Goal: Communication & Community: Answer question/provide support

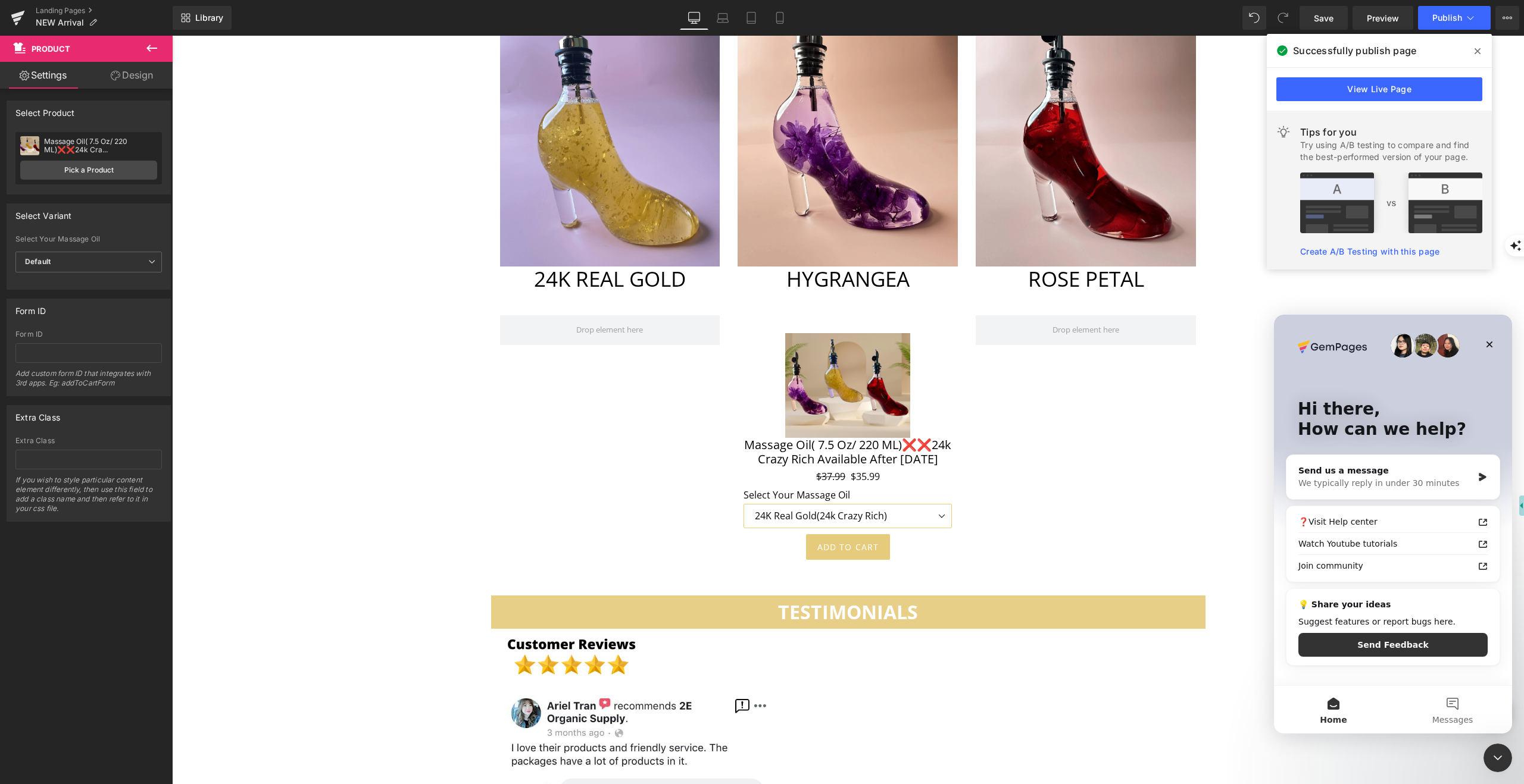
click at [1372, 85] on link "View Live Page" at bounding box center [1379, 89] width 206 height 24
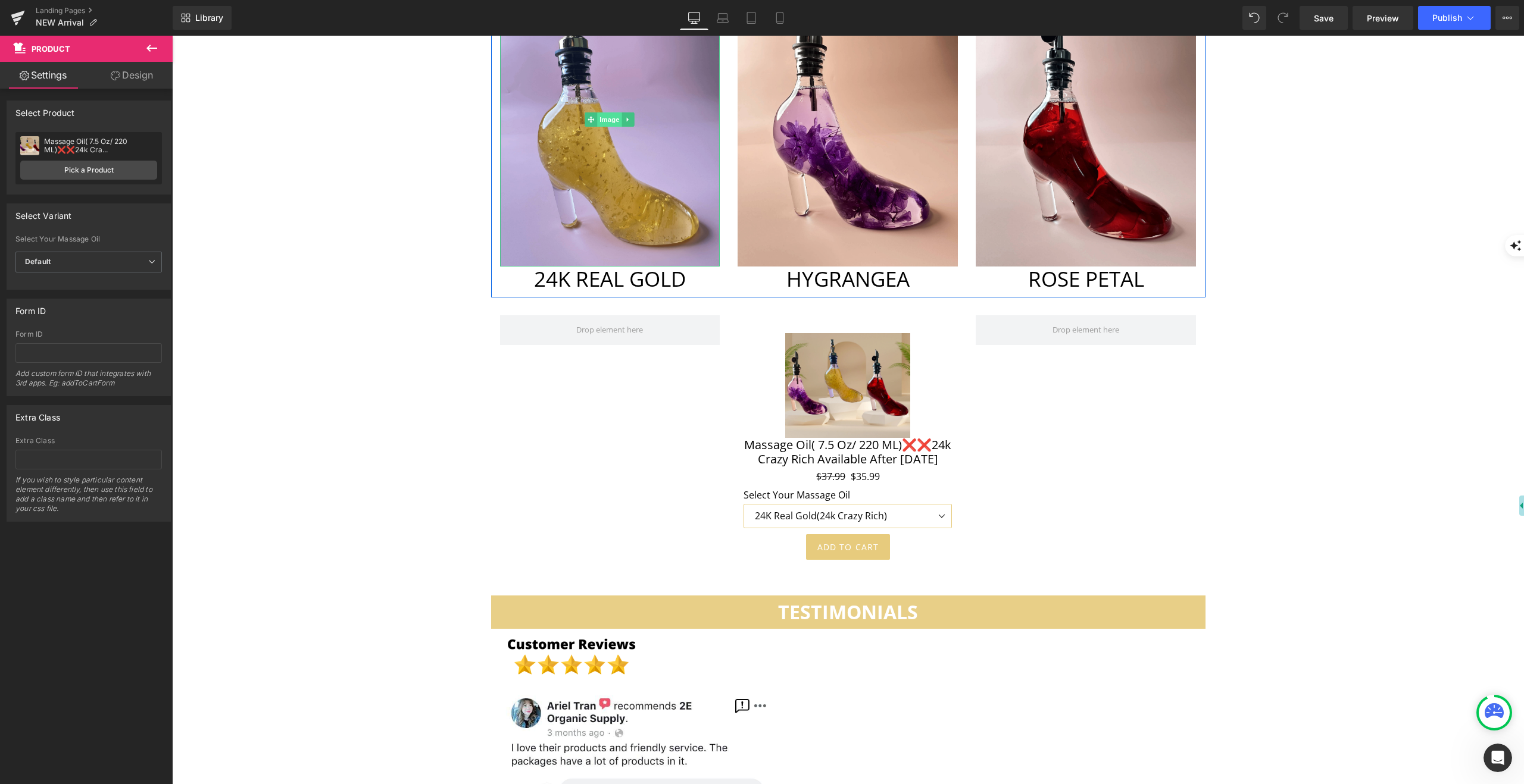
click at [606, 113] on span "Image" at bounding box center [610, 119] width 25 height 14
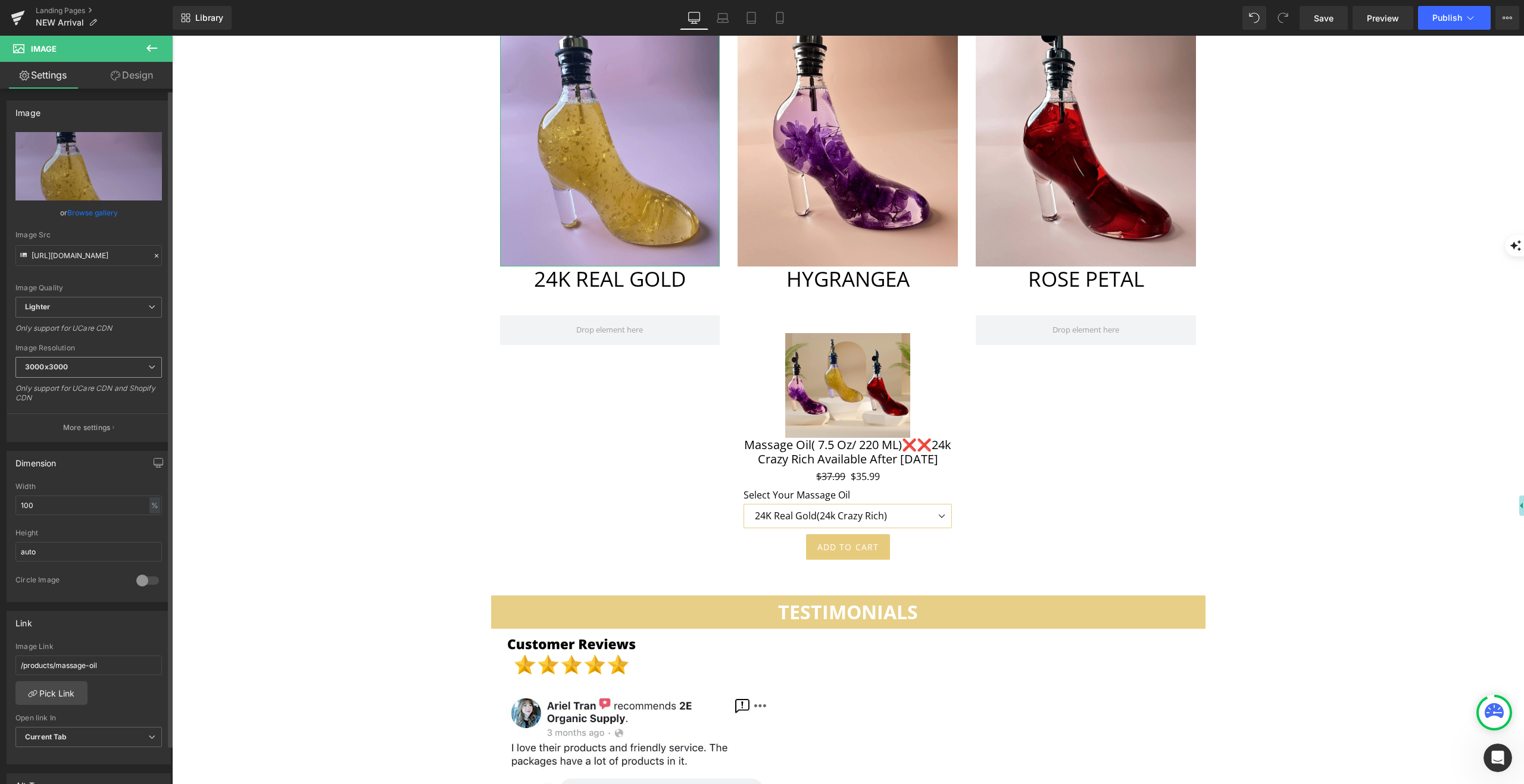
scroll to position [283, 0]
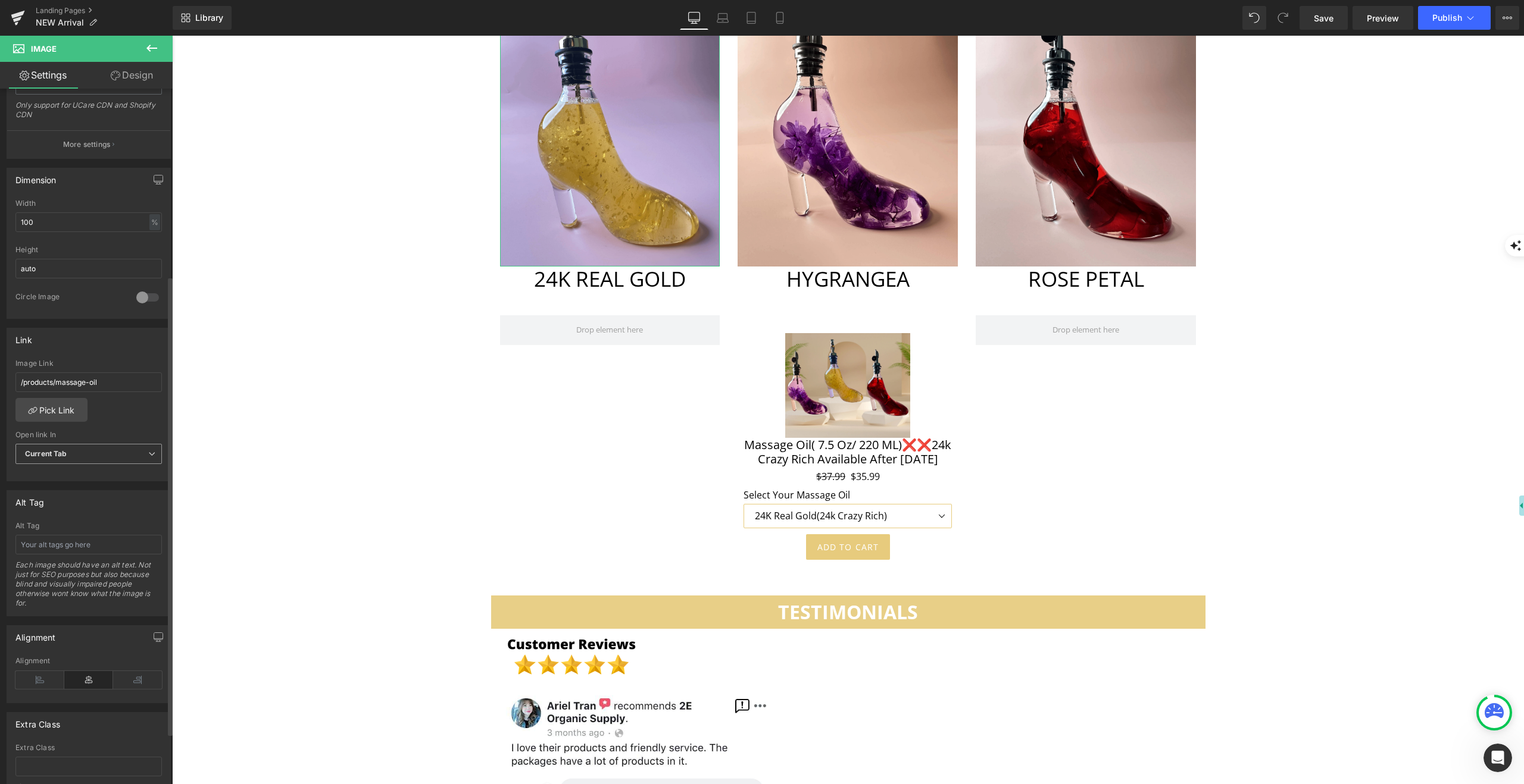
click at [135, 453] on span "Current Tab" at bounding box center [88, 454] width 146 height 20
click at [135, 453] on span "Current Tab" at bounding box center [87, 454] width 142 height 20
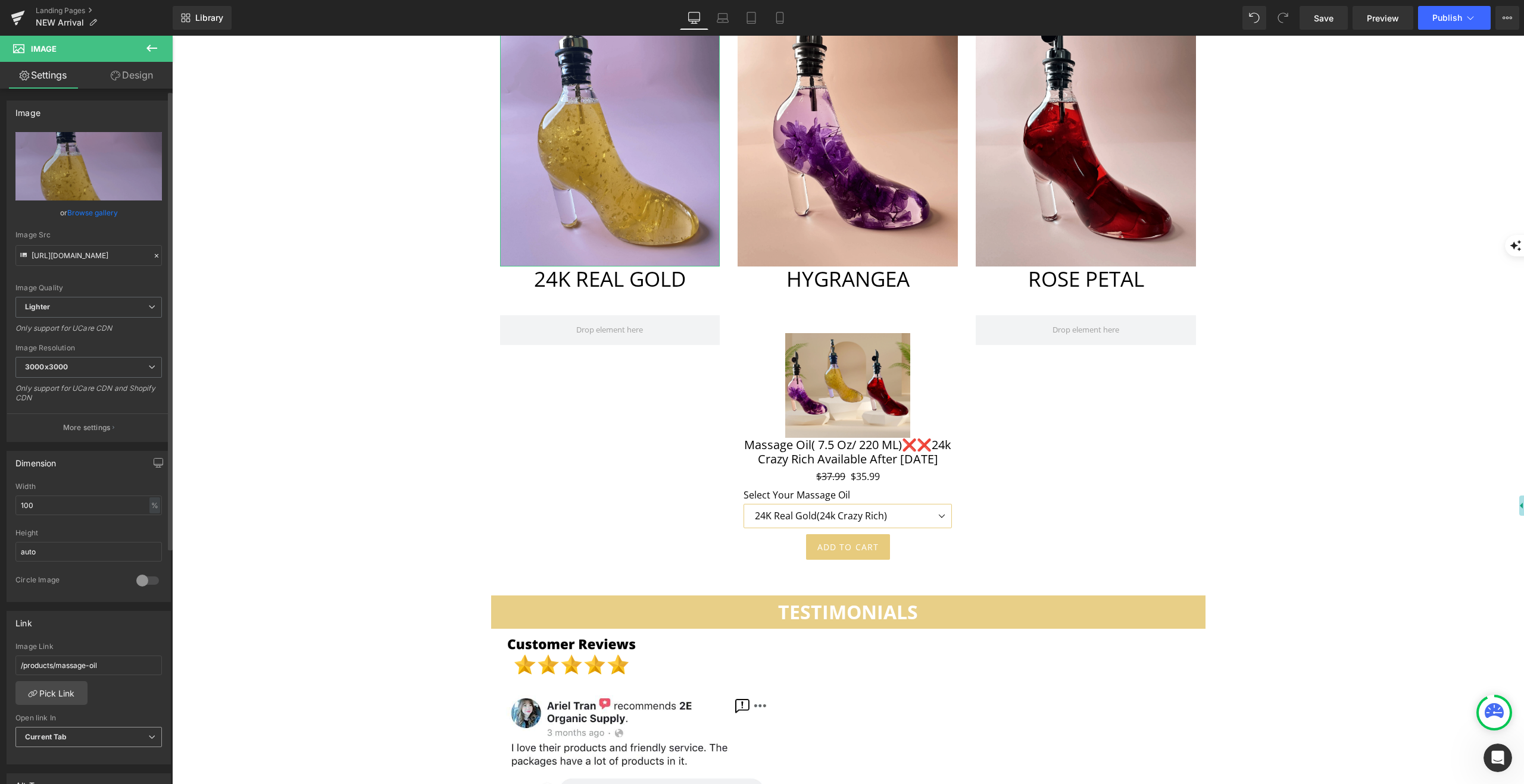
scroll to position [360, 0]
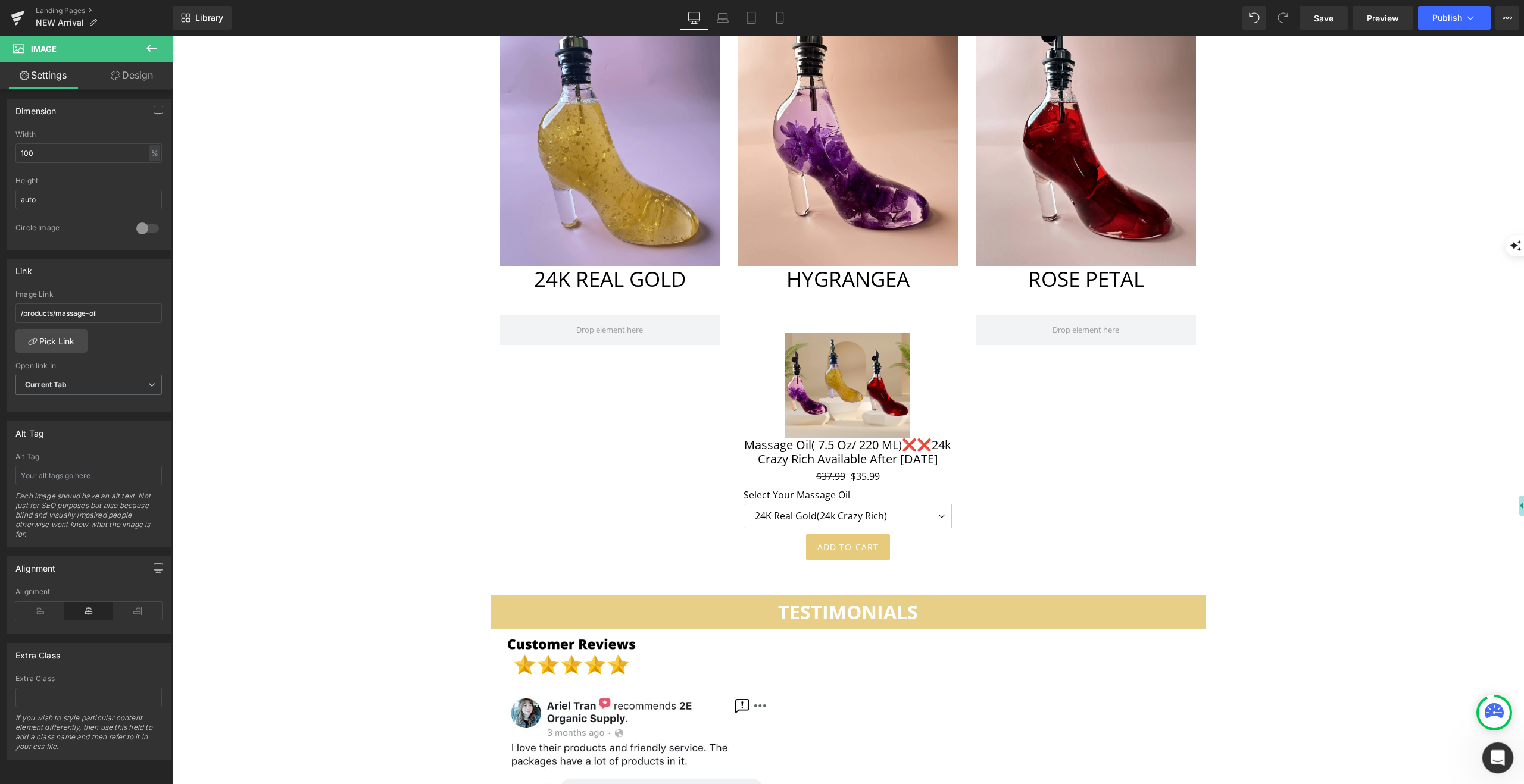
click at [1490, 747] on div "Open Intercom Messenger" at bounding box center [1496, 756] width 39 height 39
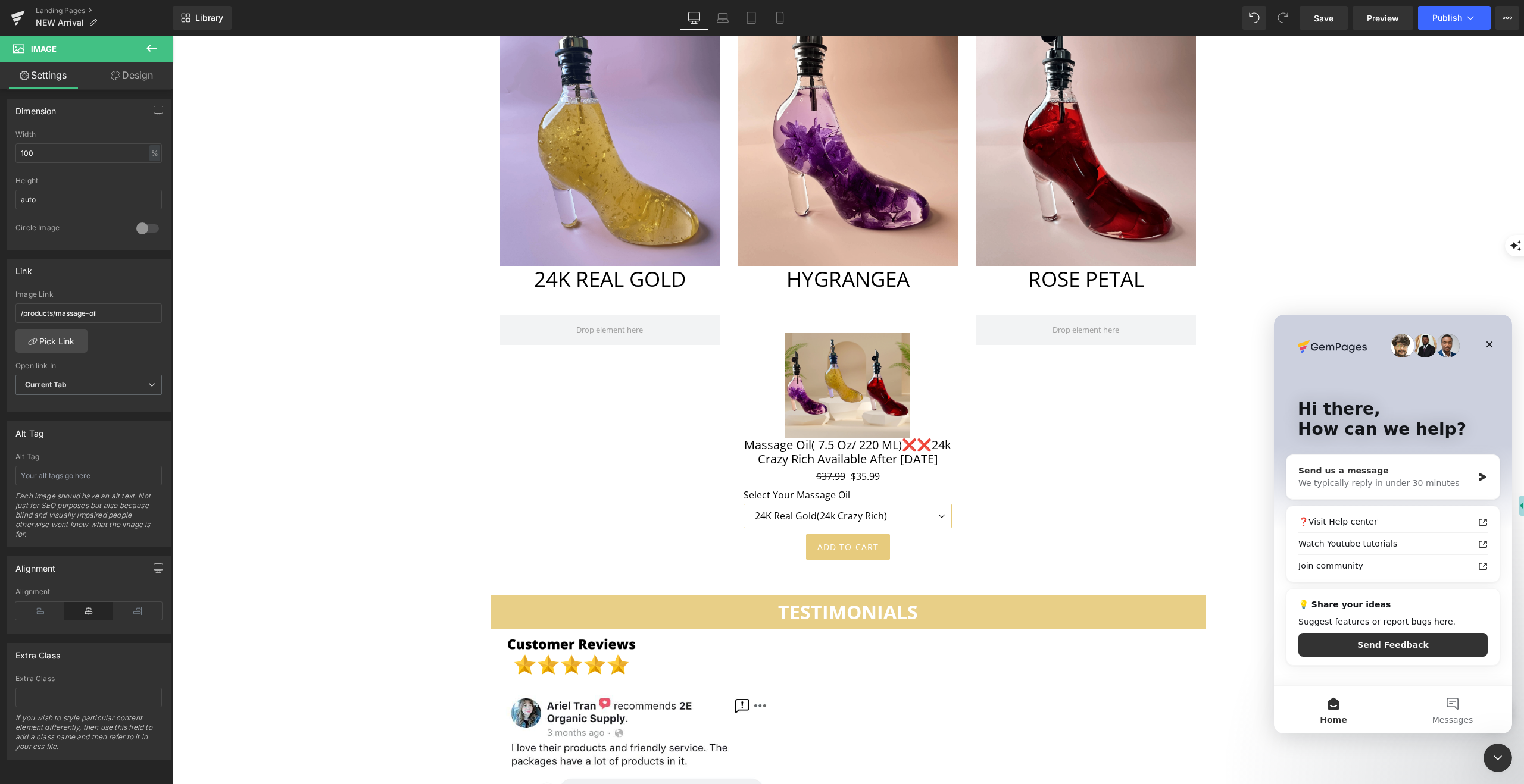
click at [1422, 478] on div "We typically reply in under 30 minutes" at bounding box center [1385, 483] width 174 height 12
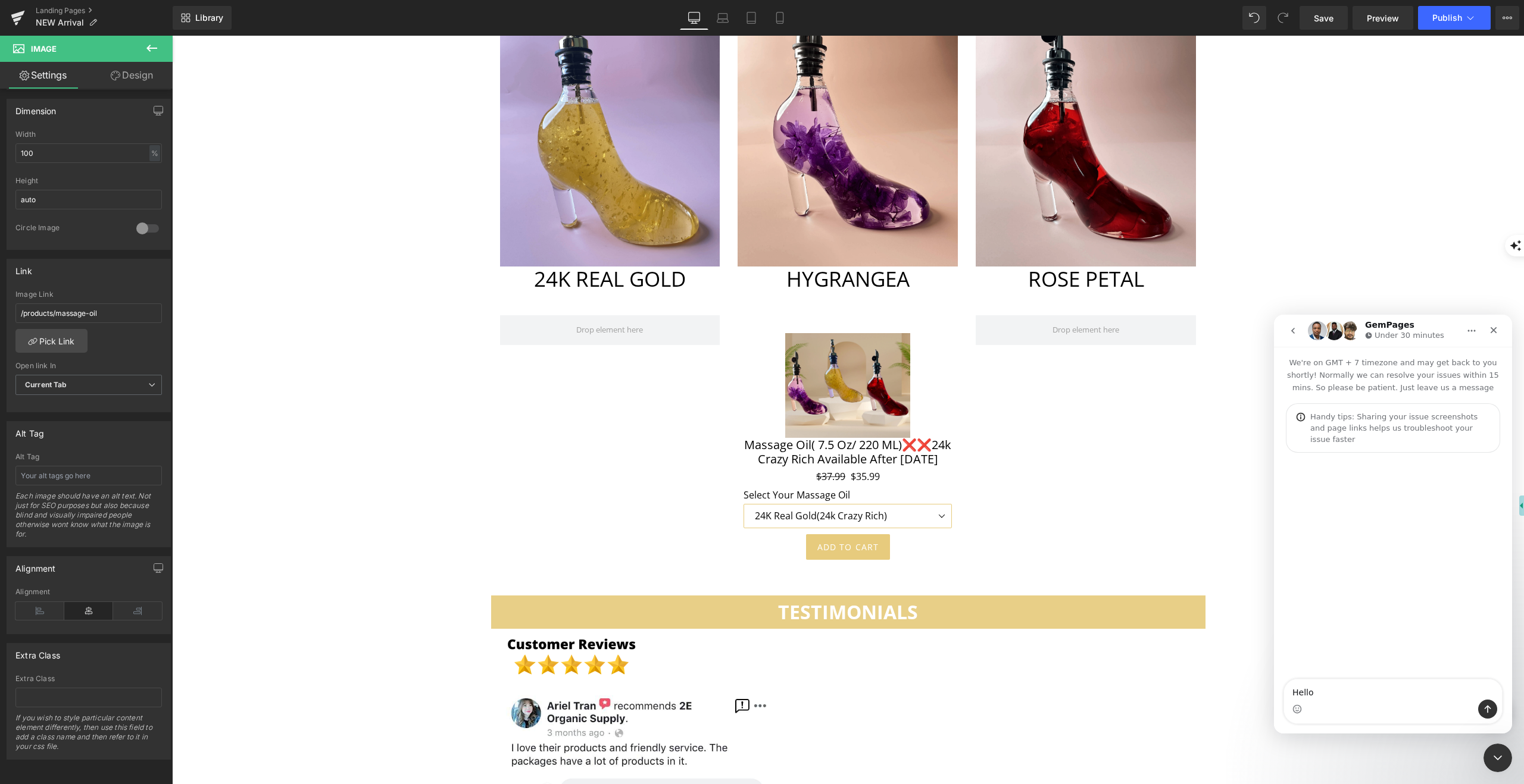
type textarea "Hello"
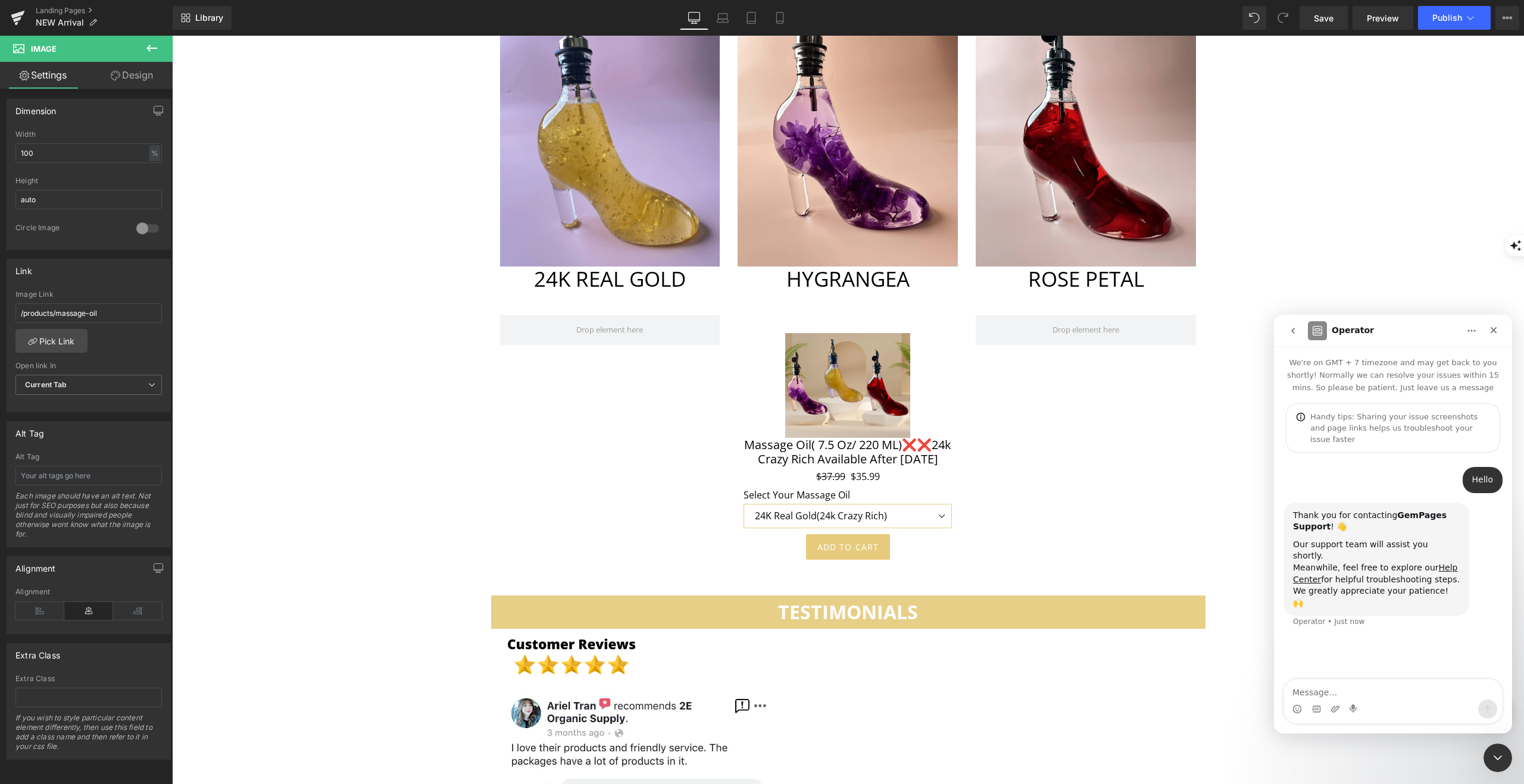
type textarea "i"
type textarea "I have adjust my landing page, however it not direct to what setup"
click at [1314, 18] on div at bounding box center [762, 374] width 1524 height 749
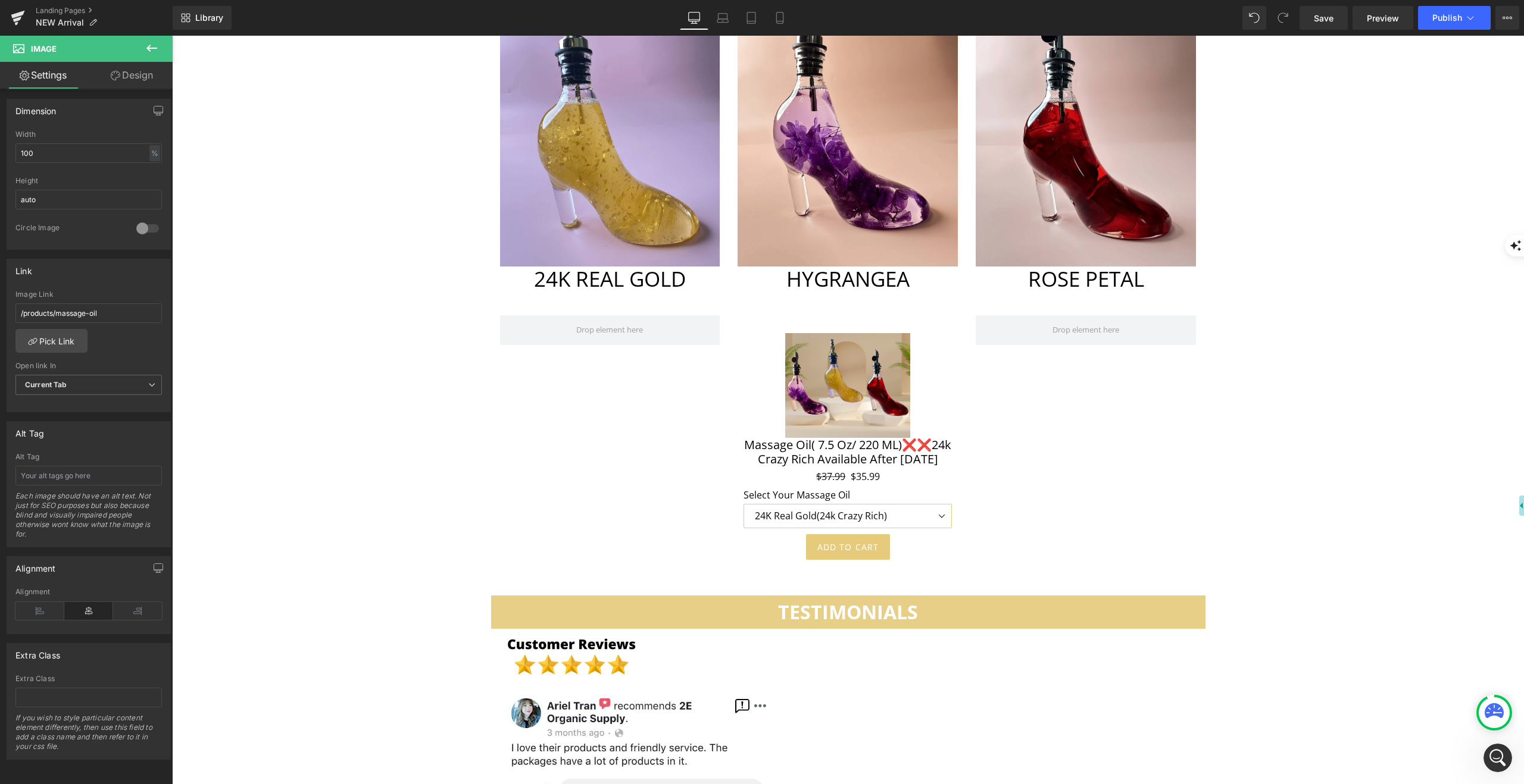
click at [1314, 18] on link "Save" at bounding box center [1324, 18] width 48 height 24
click at [1453, 19] on span "Publish" at bounding box center [1448, 18] width 30 height 9
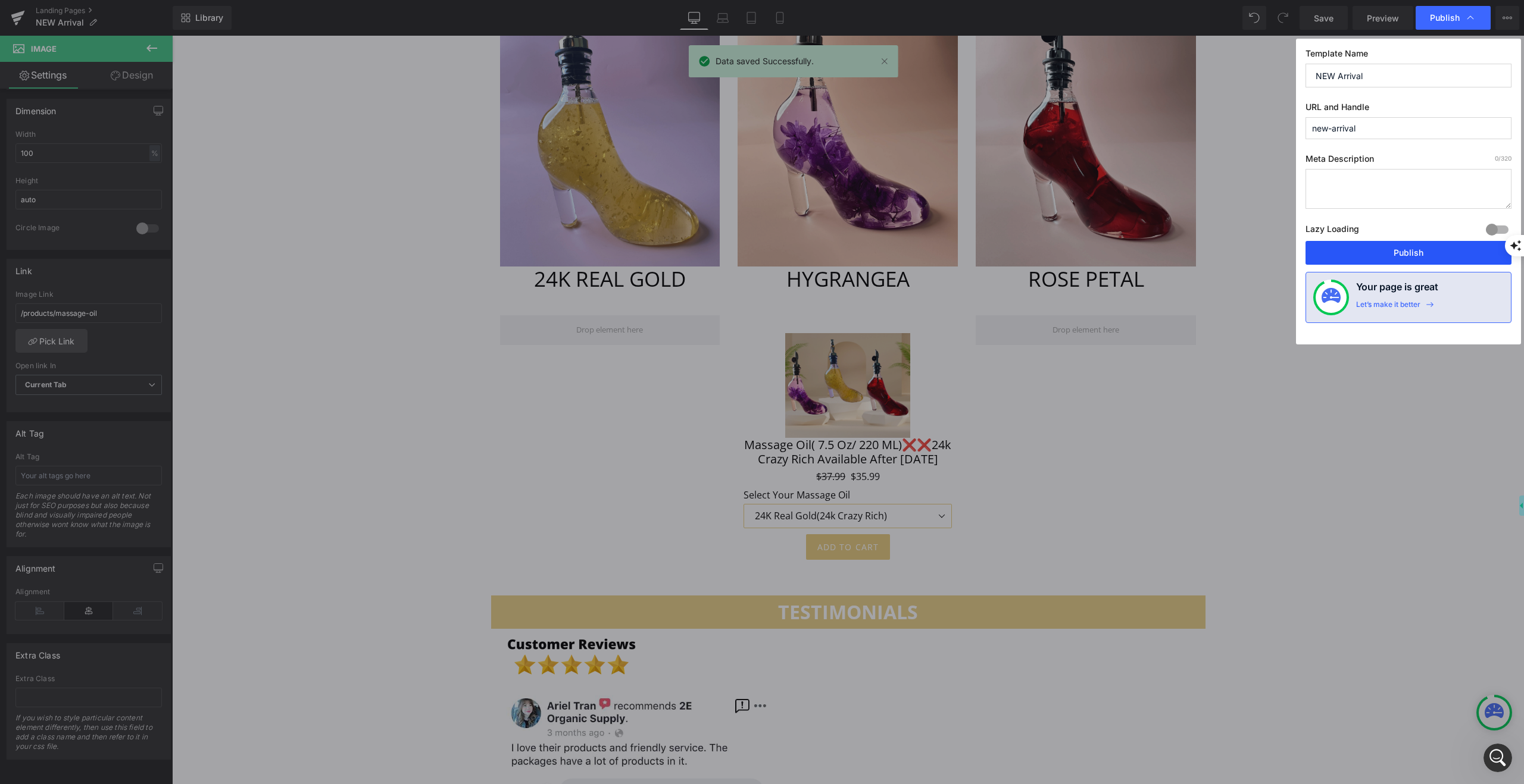
click at [1402, 250] on button "Publish" at bounding box center [1408, 253] width 206 height 24
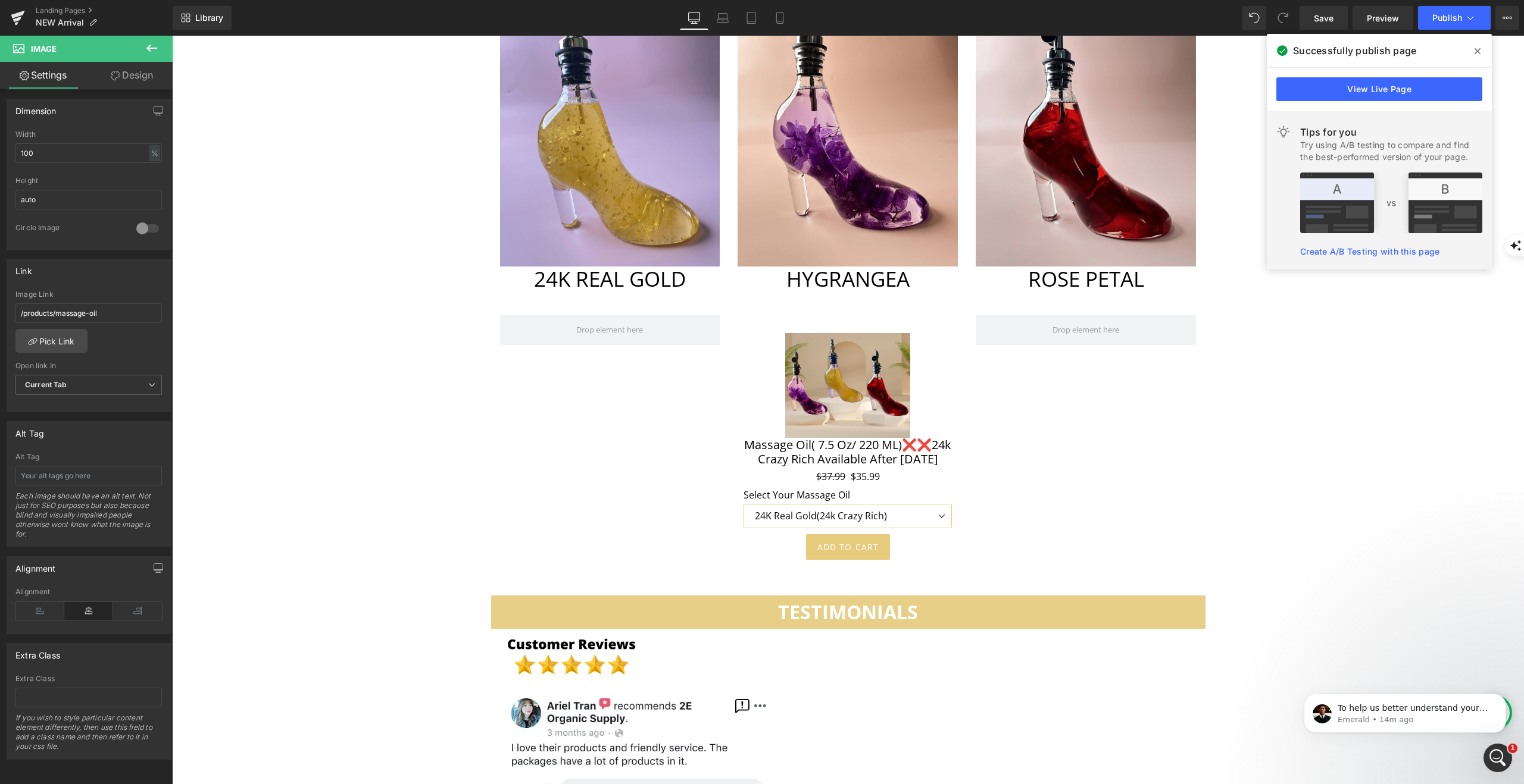
scroll to position [260, 0]
click at [1351, 713] on p "To help us better understand your concerns, could you please send us the link t…" at bounding box center [1414, 709] width 154 height 12
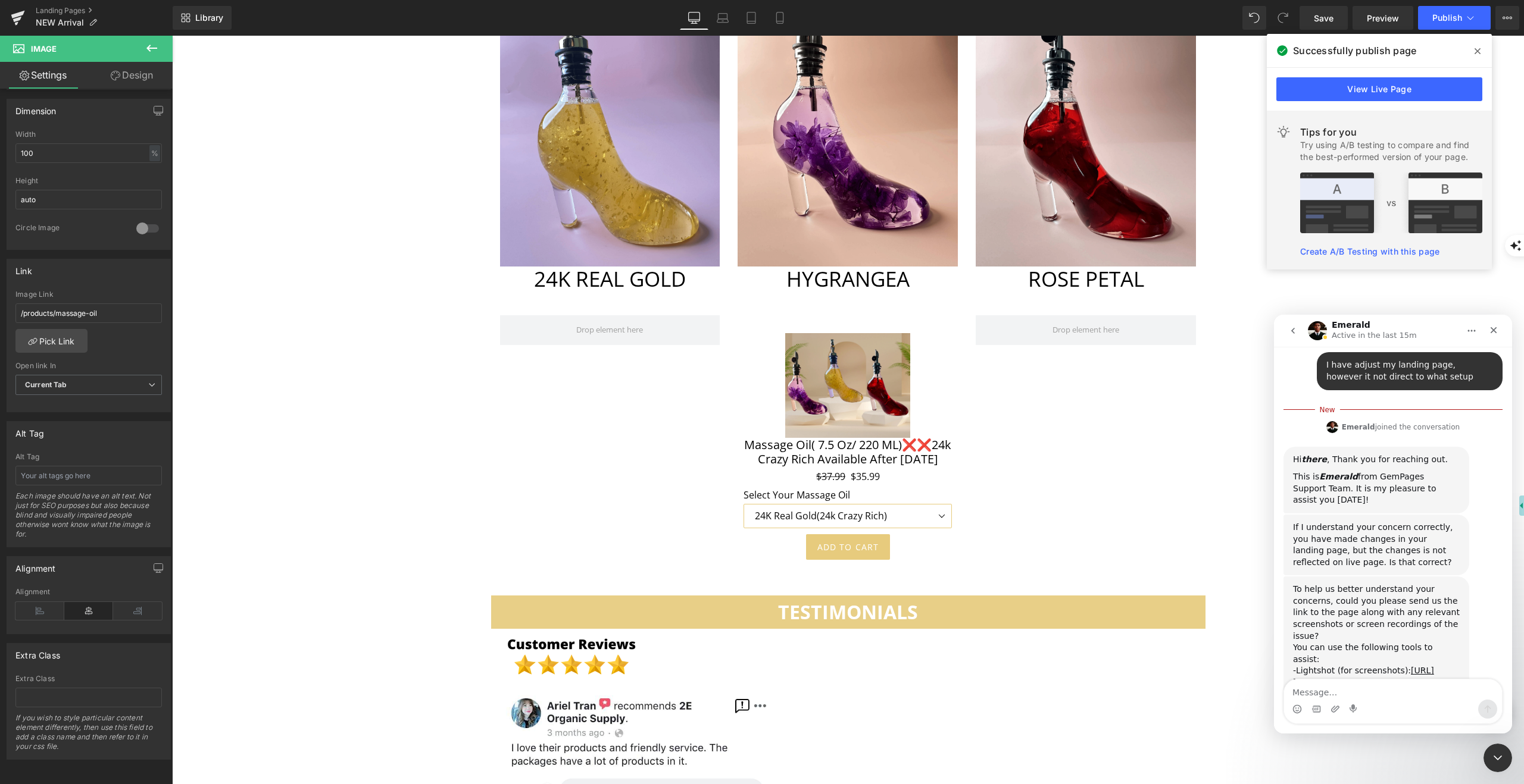
scroll to position [279, 0]
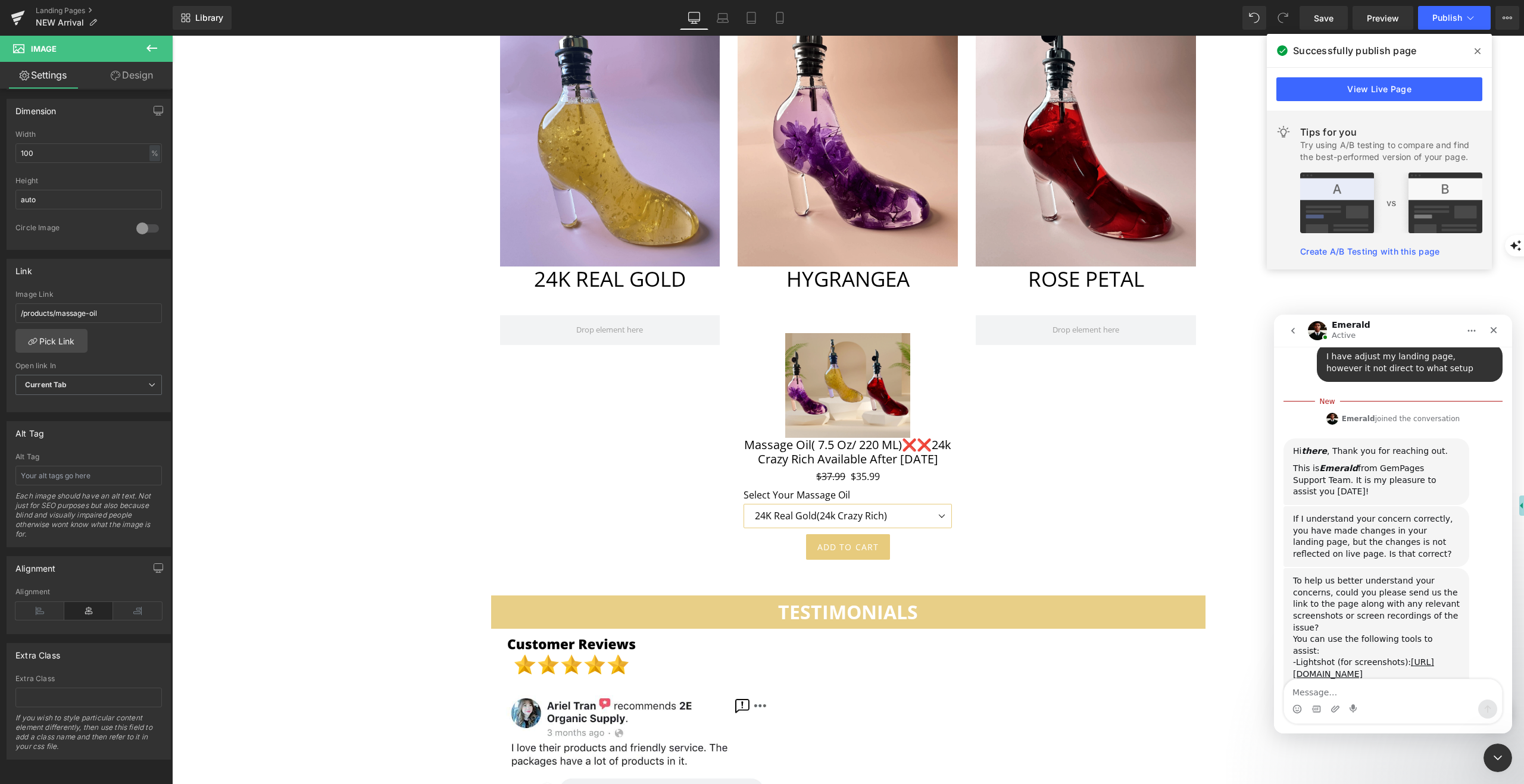
click at [1382, 697] on textarea "Message…" at bounding box center [1394, 690] width 218 height 20
type textarea "Hello"
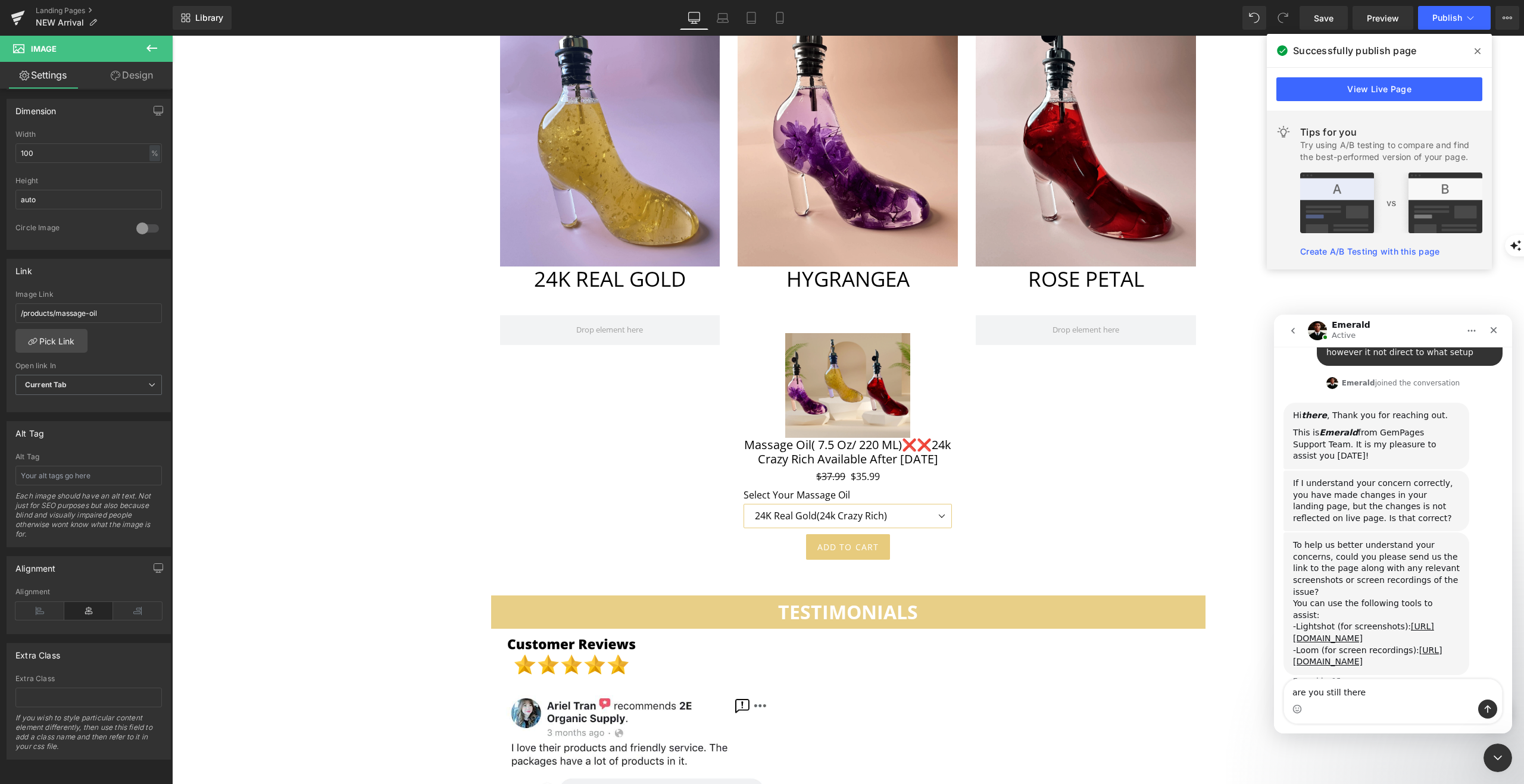
type textarea "are you still there"
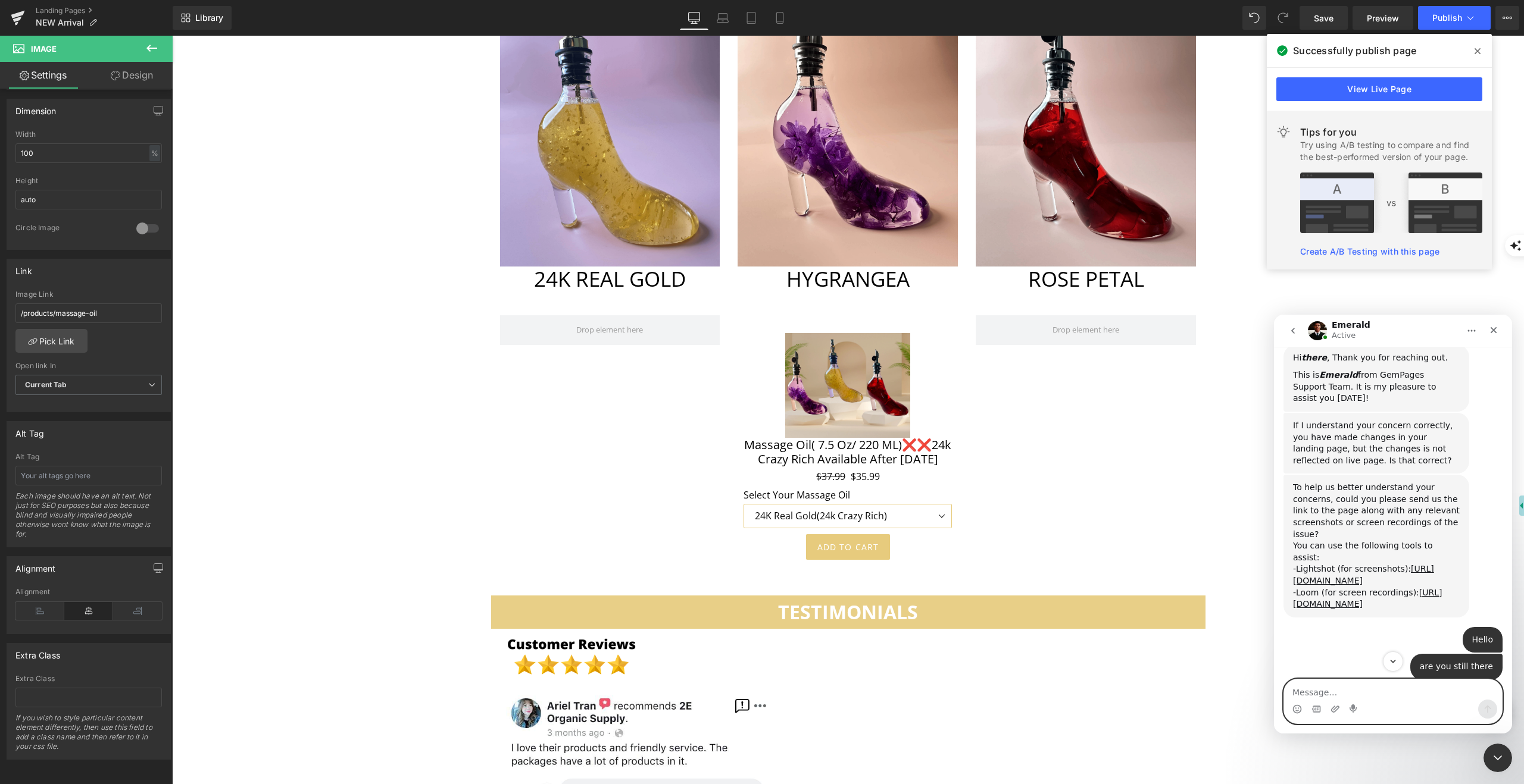
scroll to position [347, 0]
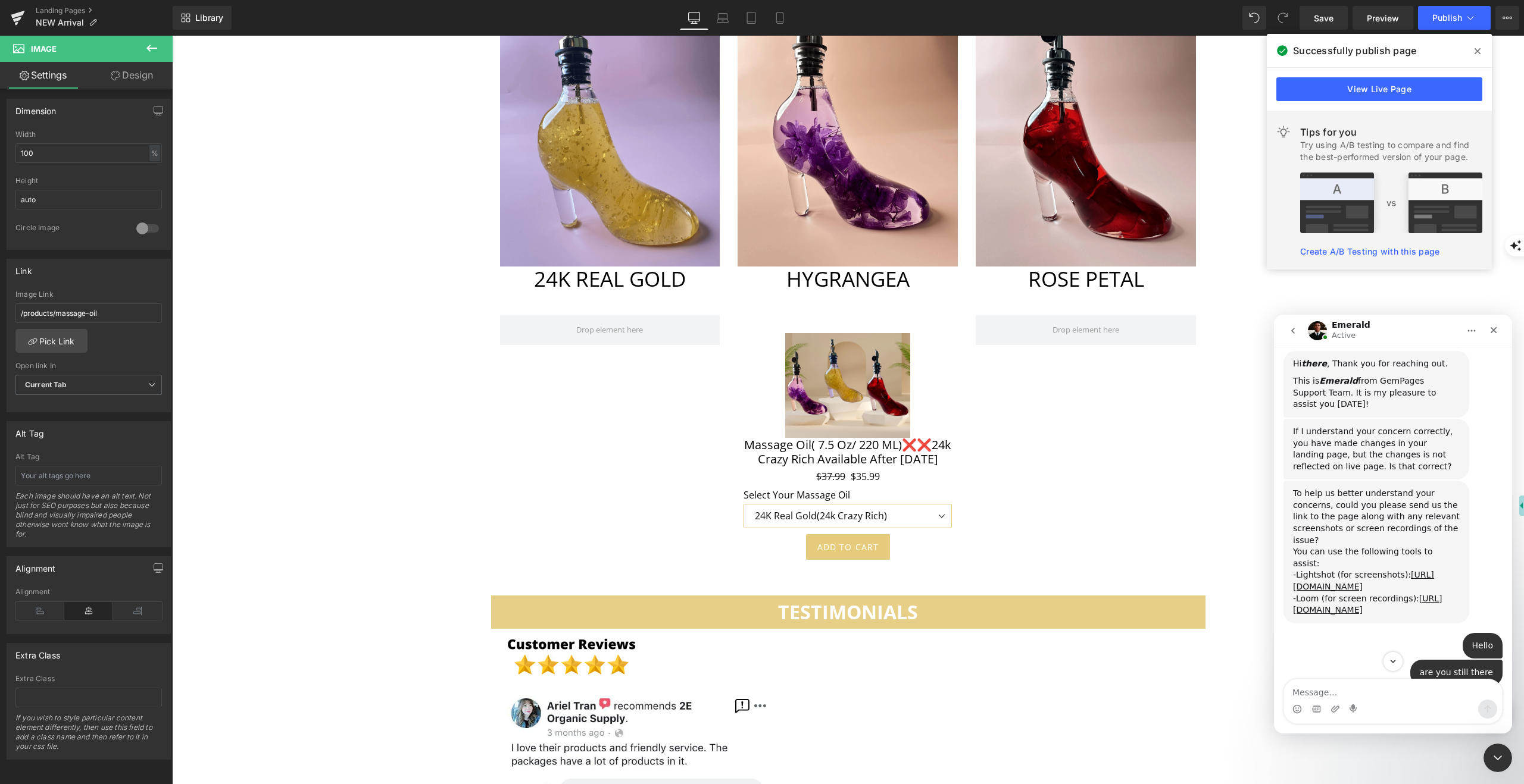
click at [1121, 438] on div at bounding box center [762, 374] width 1524 height 749
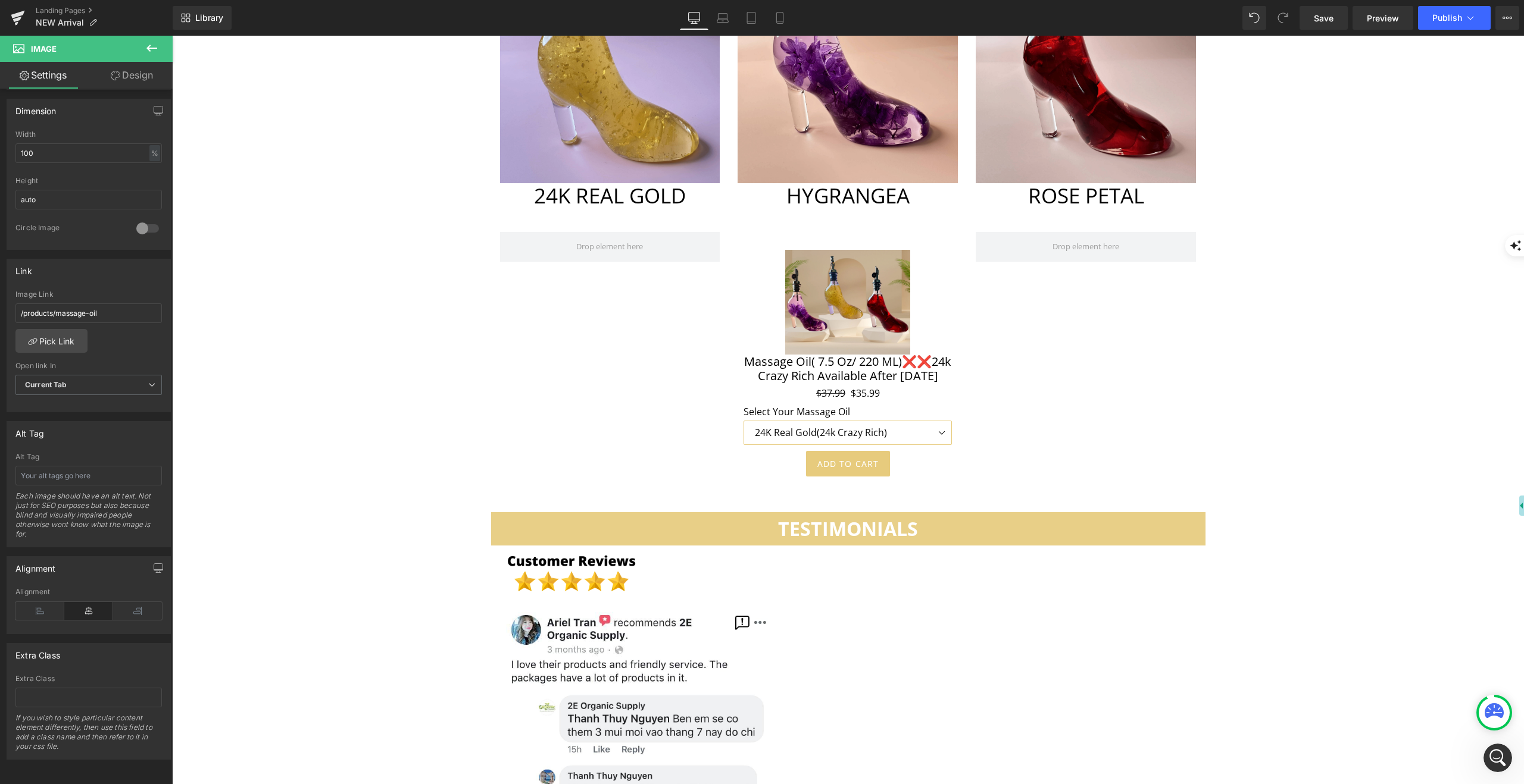
scroll to position [4032, 0]
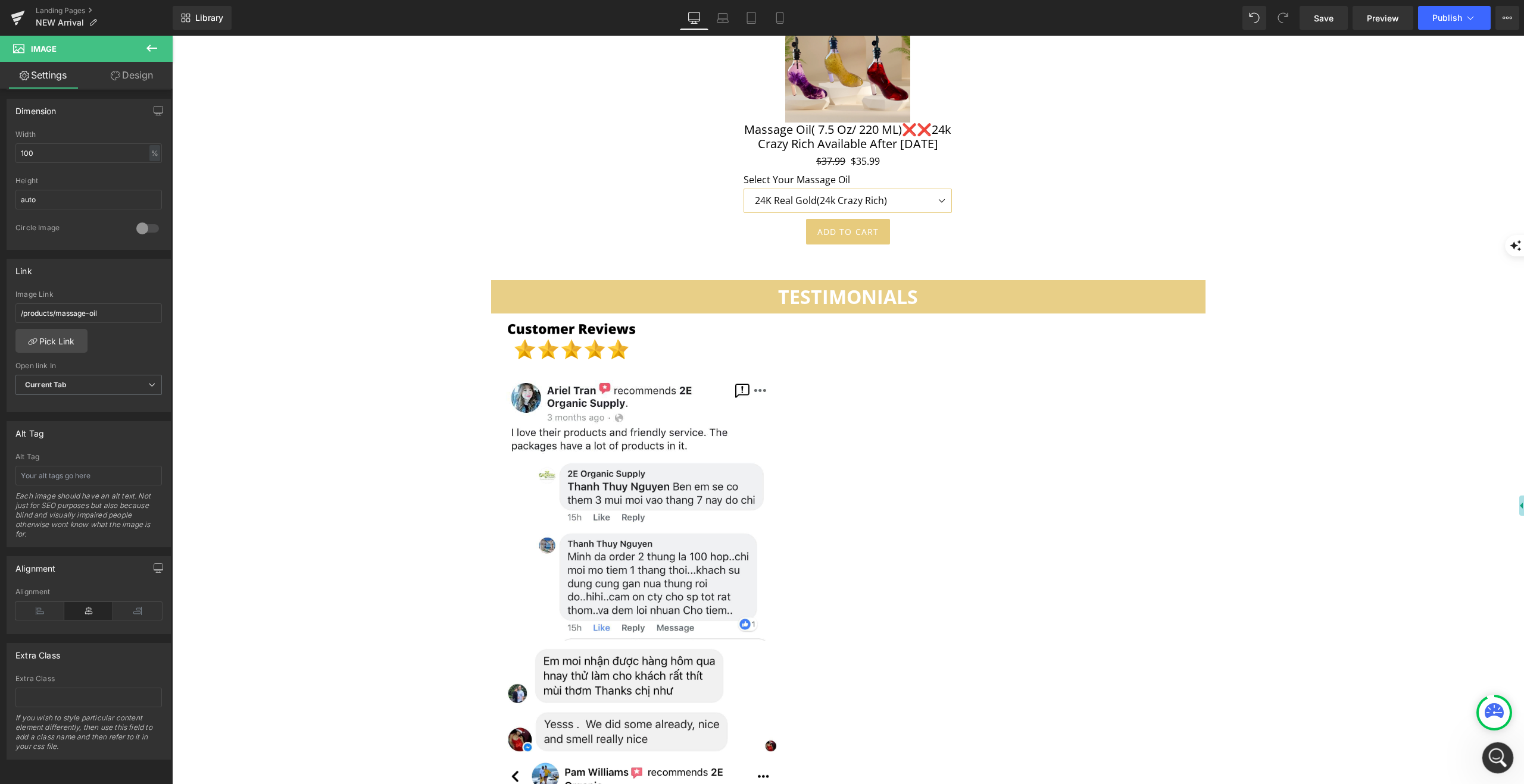
click at [1502, 750] on div "Open Intercom Messenger" at bounding box center [1496, 756] width 39 height 39
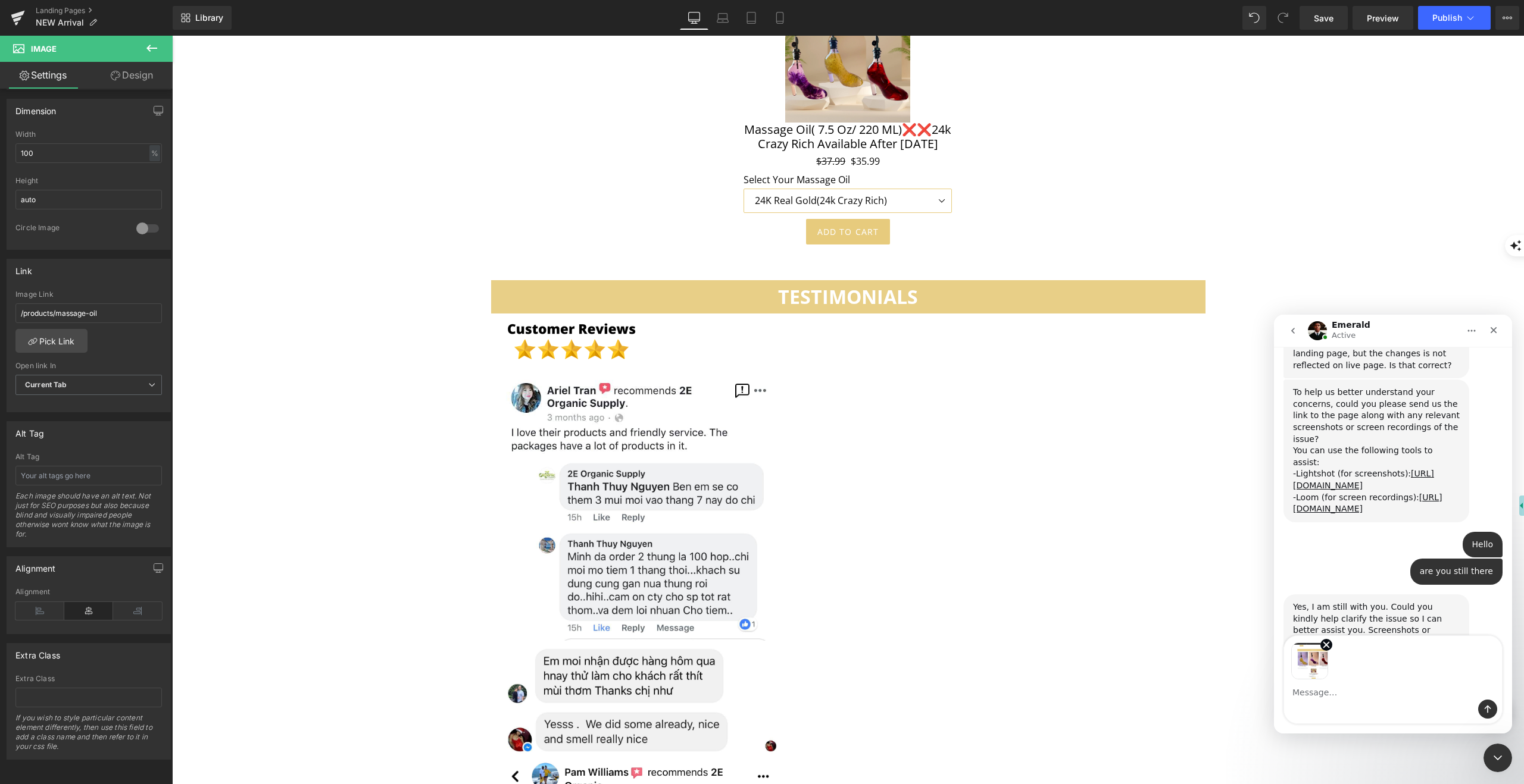
scroll to position [454, 0]
click at [1489, 705] on icon "Send a message…" at bounding box center [1488, 710] width 9 height 9
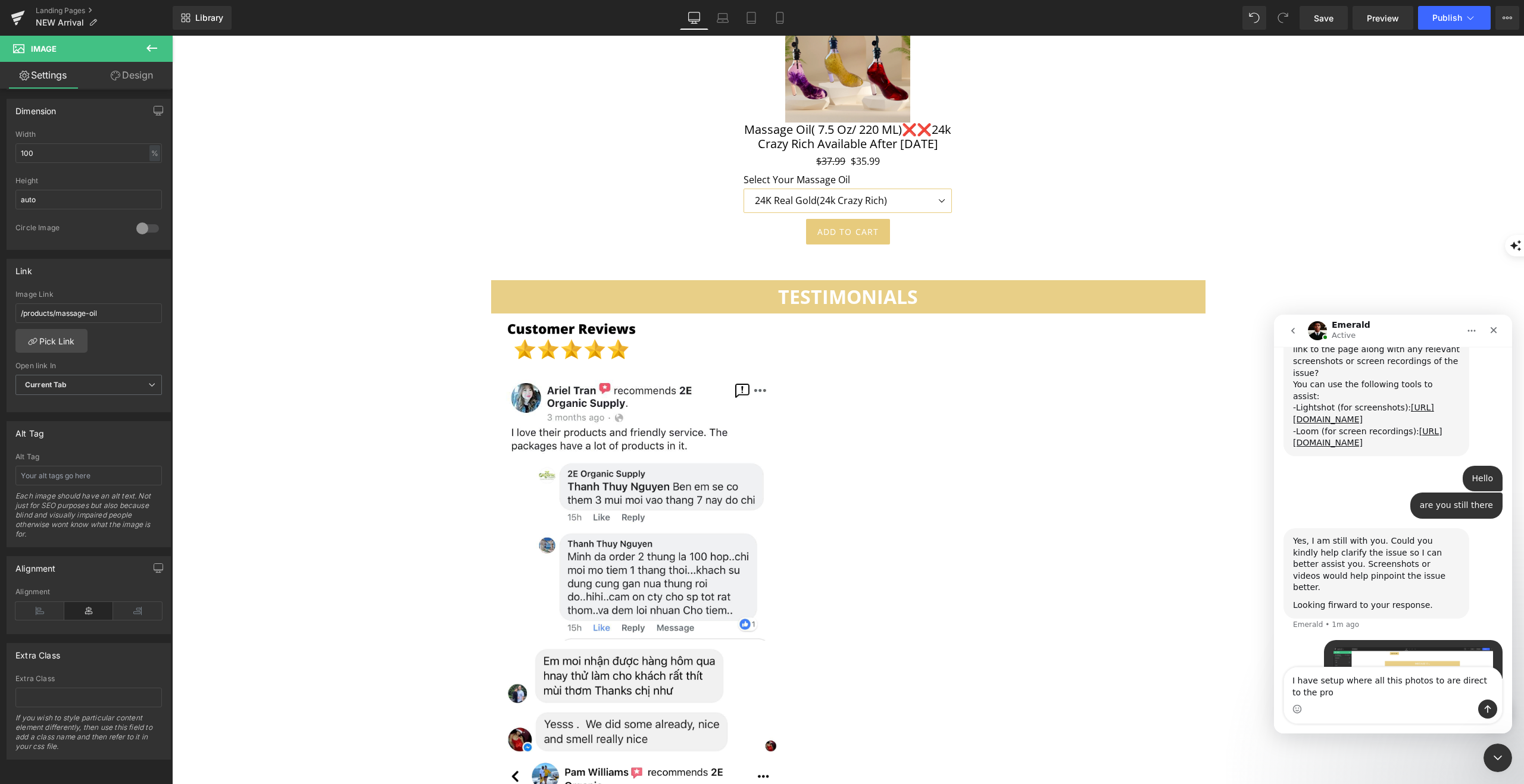
scroll to position [529, 0]
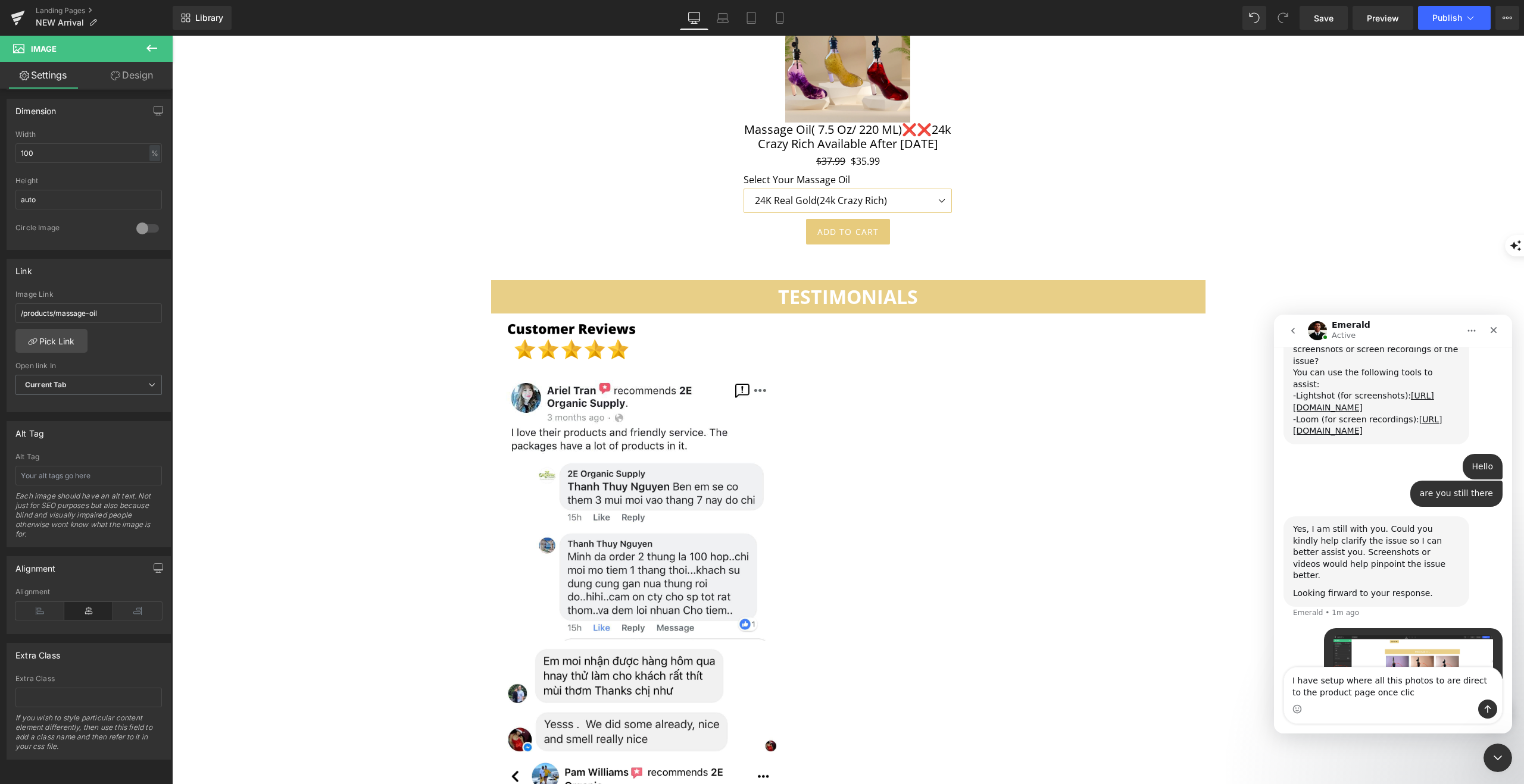
type textarea "I have setup where all this photos to are direct to the product page once click"
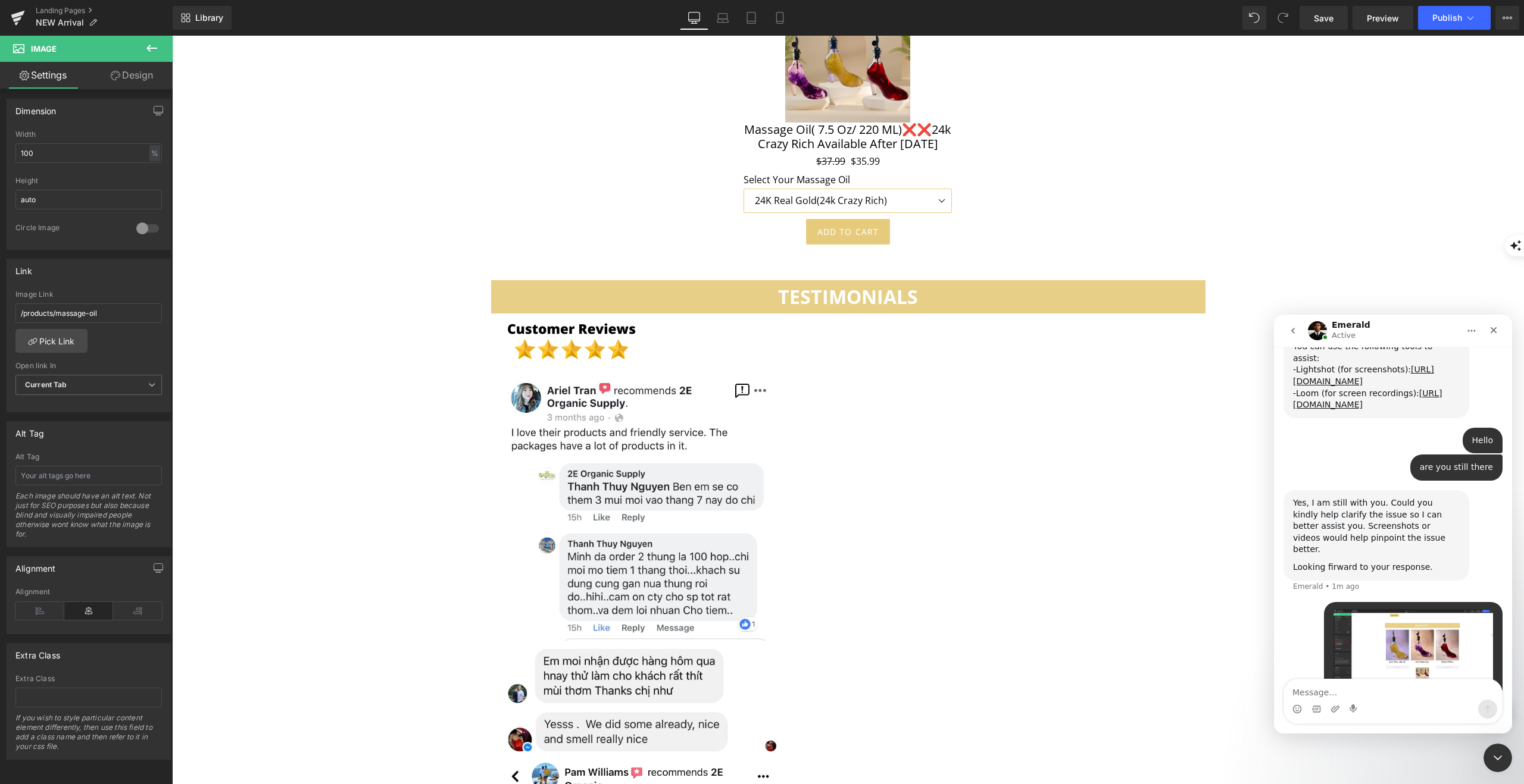
scroll to position [556, 0]
type textarea "but it's not working"
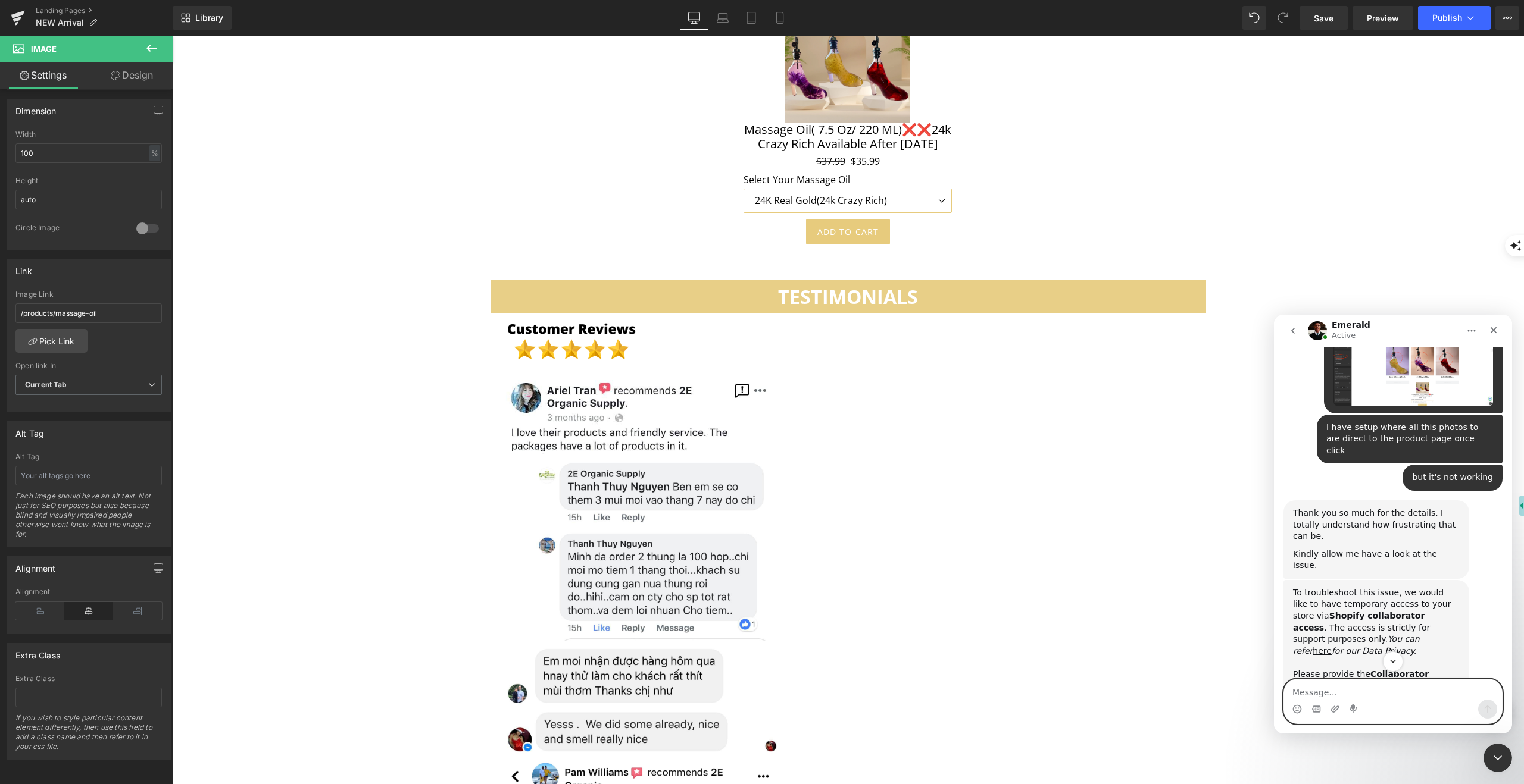
scroll to position [860, 0]
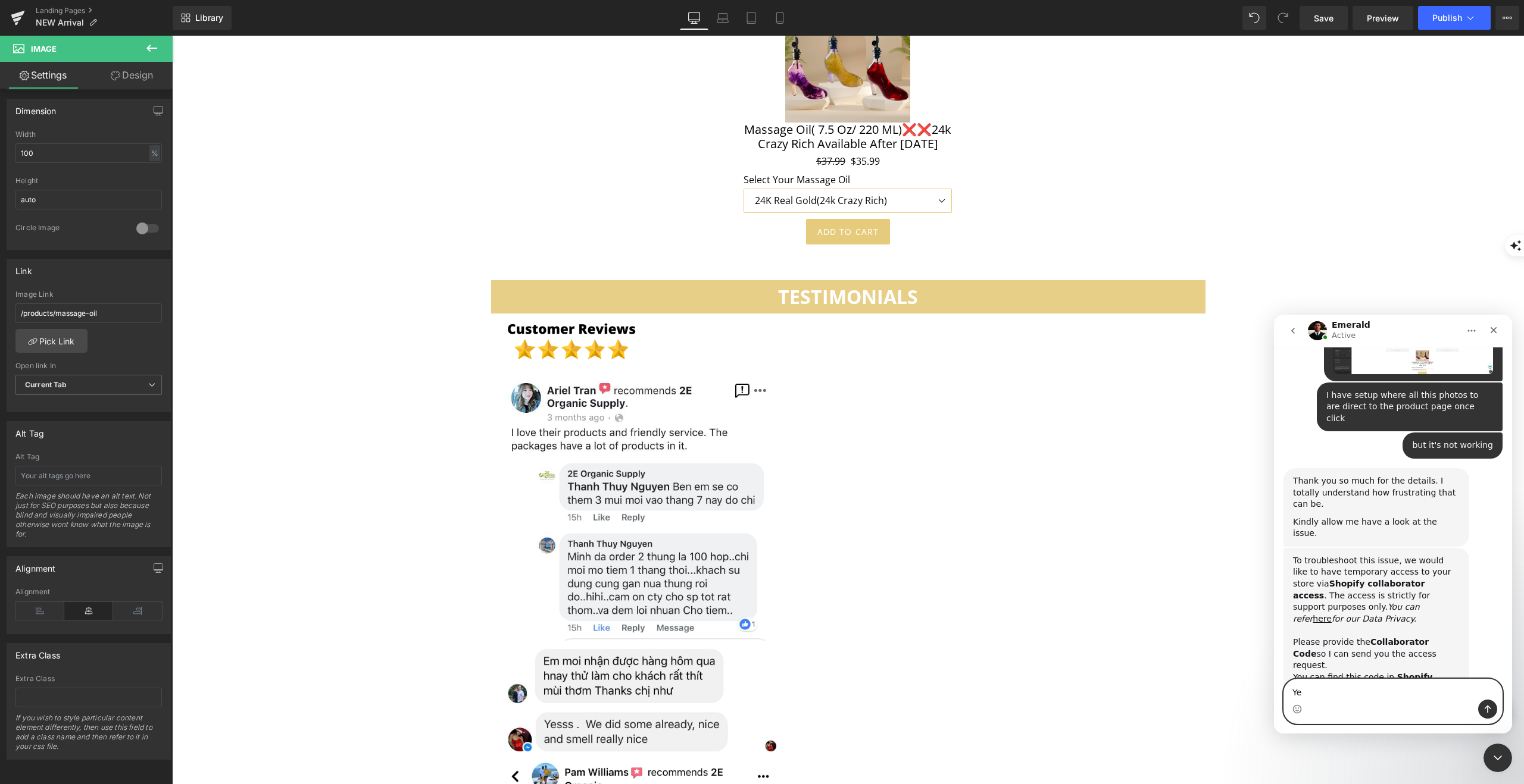
type textarea "Yes"
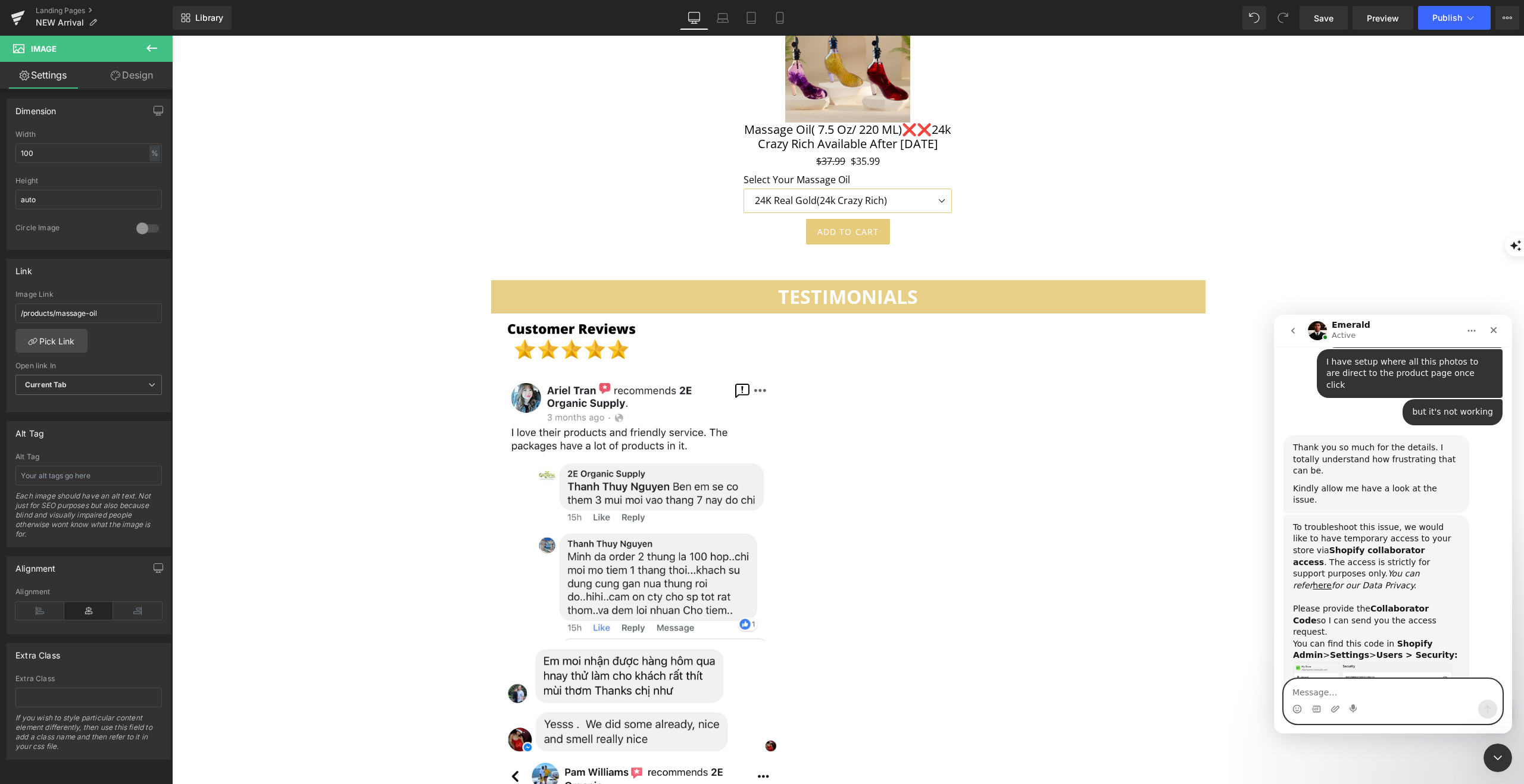
scroll to position [896, 0]
type textarea "What do you need here ?"
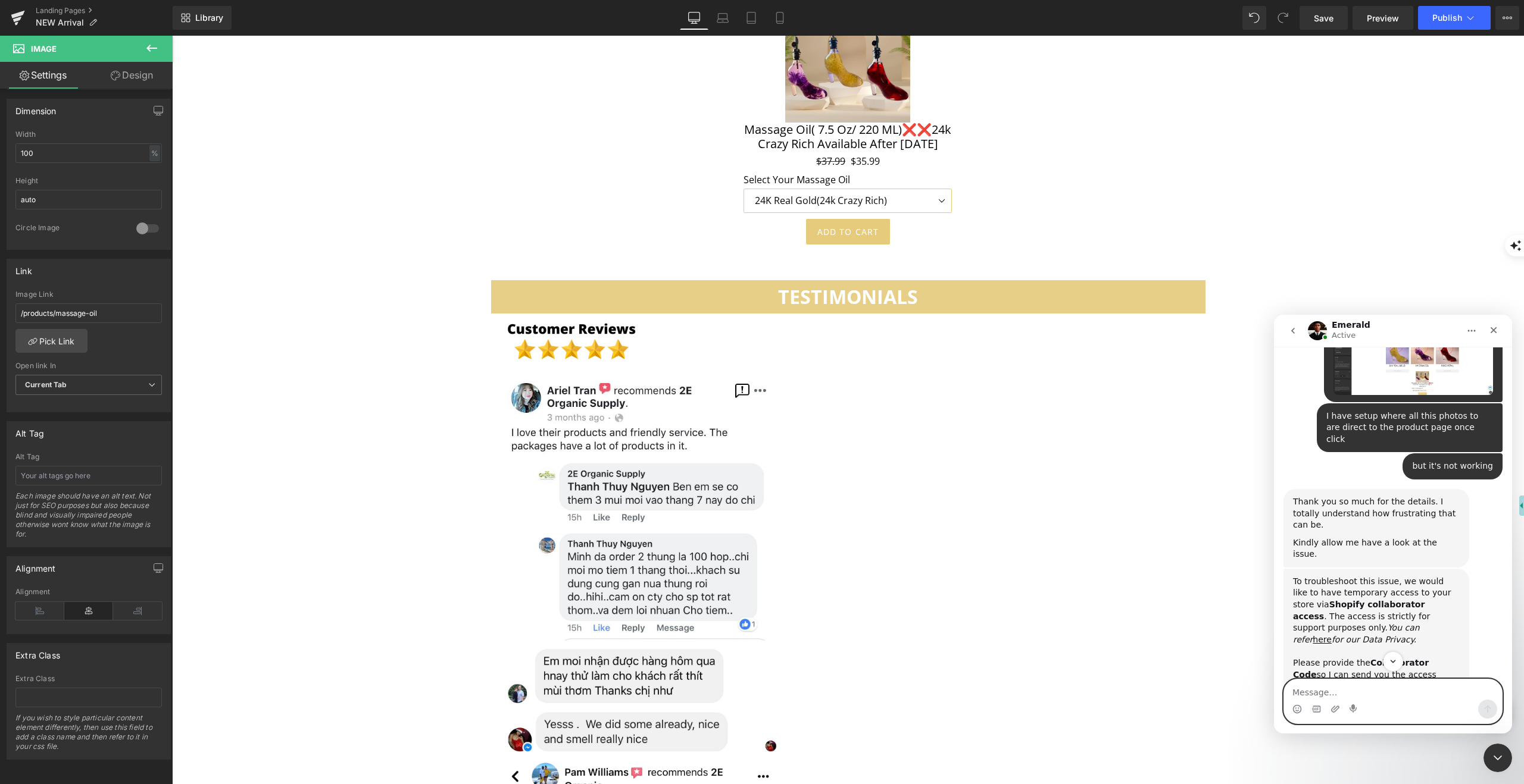
scroll to position [838, 0]
type textarea "here the code"
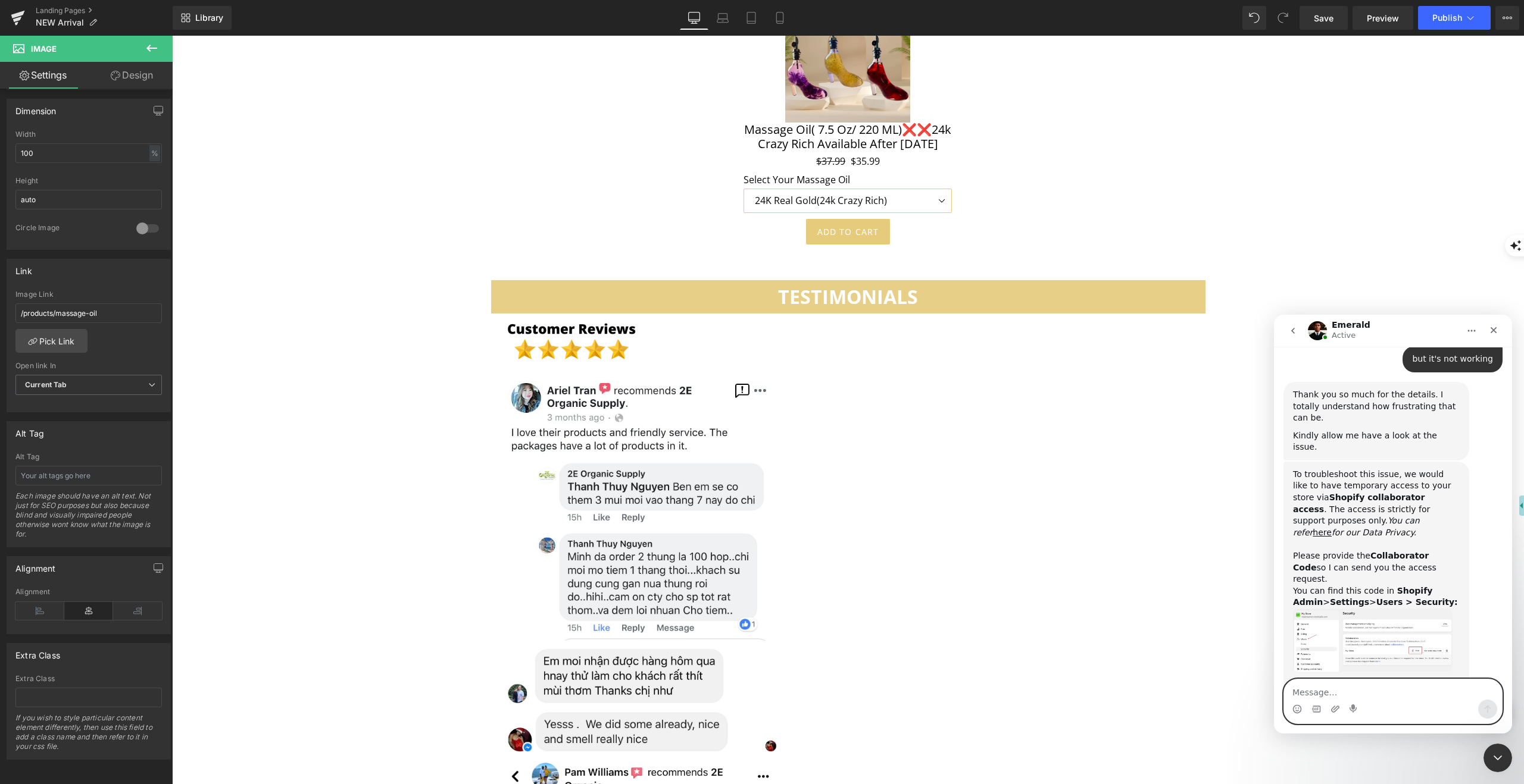
scroll to position [950, 0]
paste textarea "3199"
type textarea "3199"
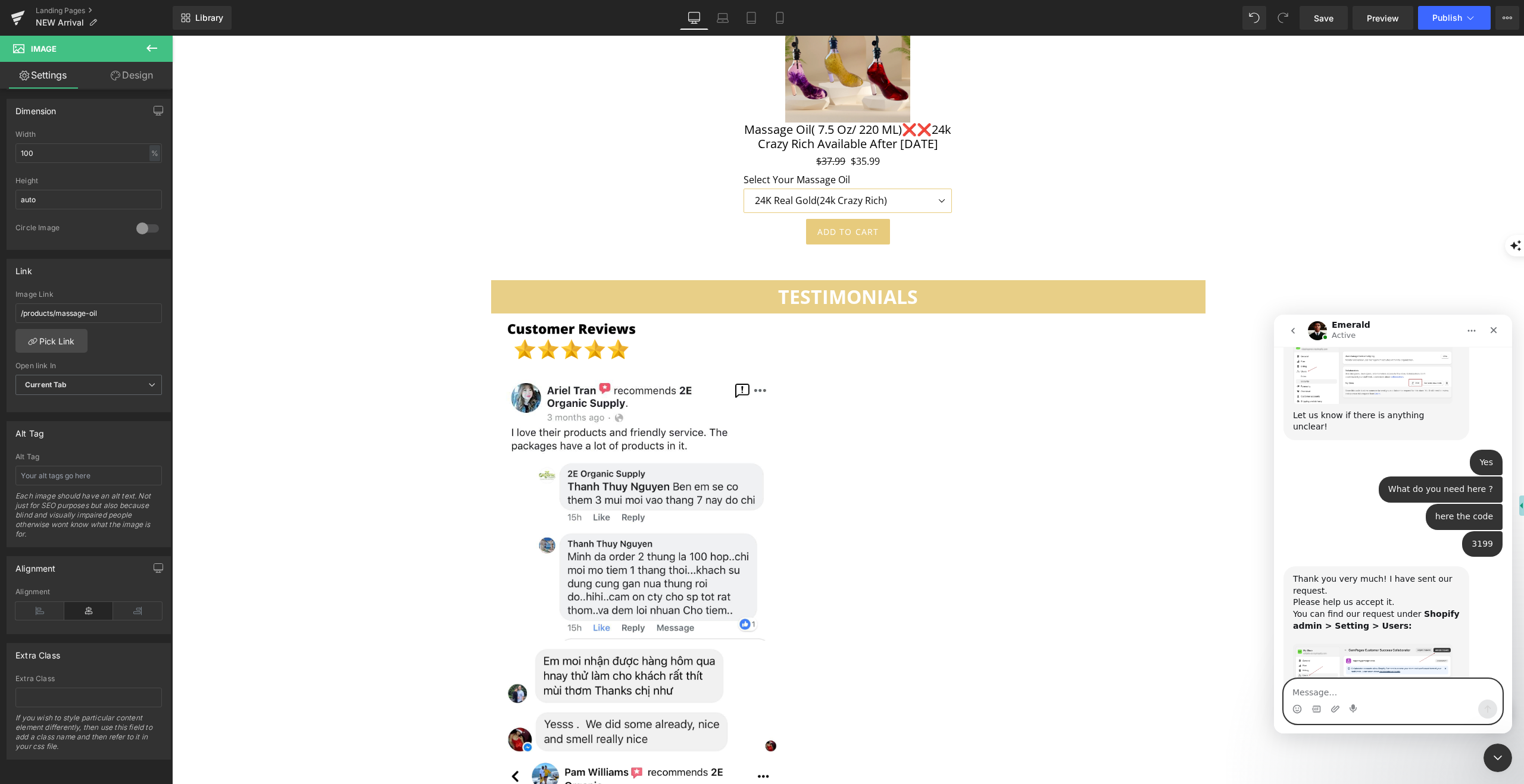
scroll to position [1215, 0]
type textarea "requested accepted"
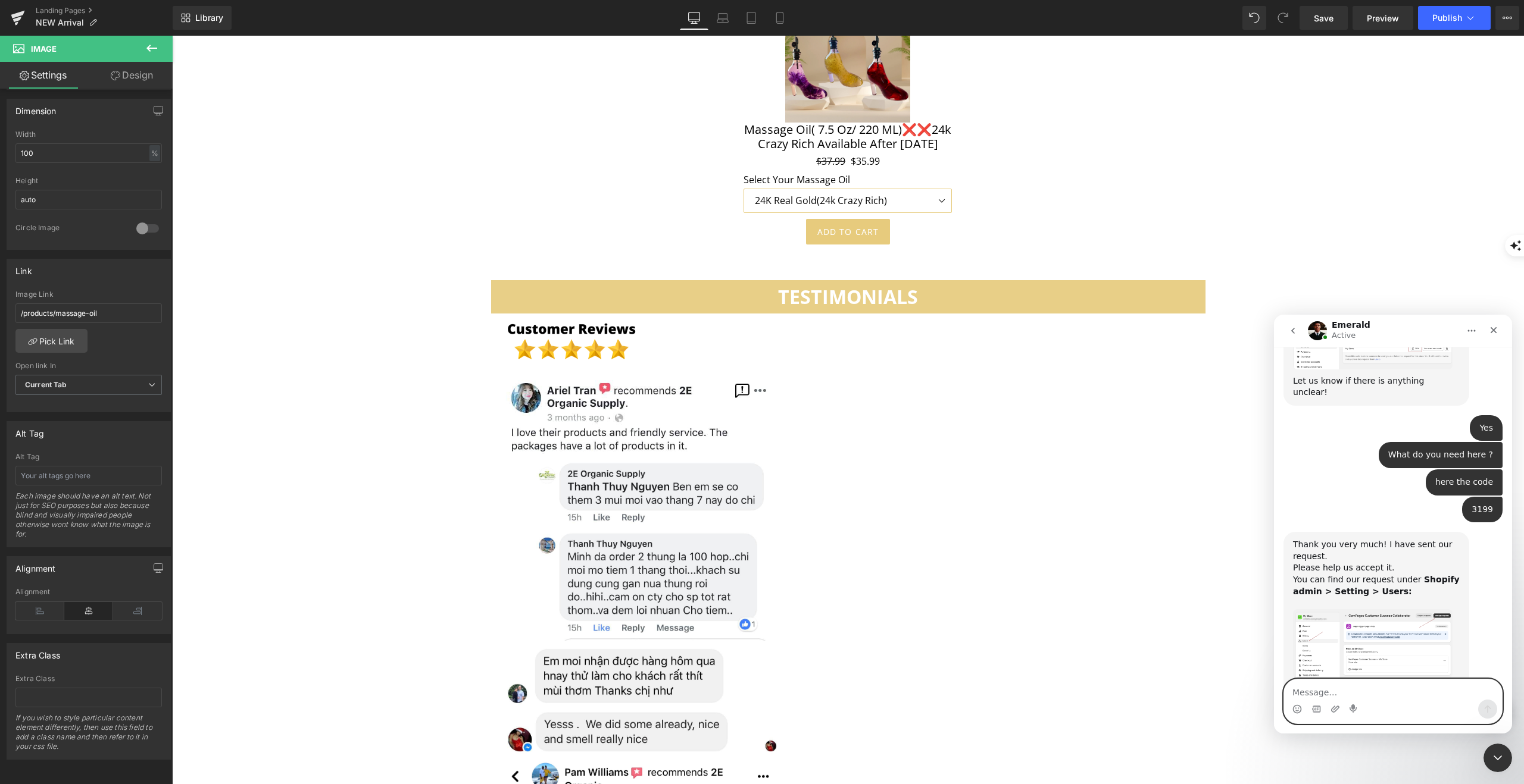
scroll to position [1250, 0]
click at [1405, 607] on img "Emerald says…" at bounding box center [1372, 642] width 159 height 69
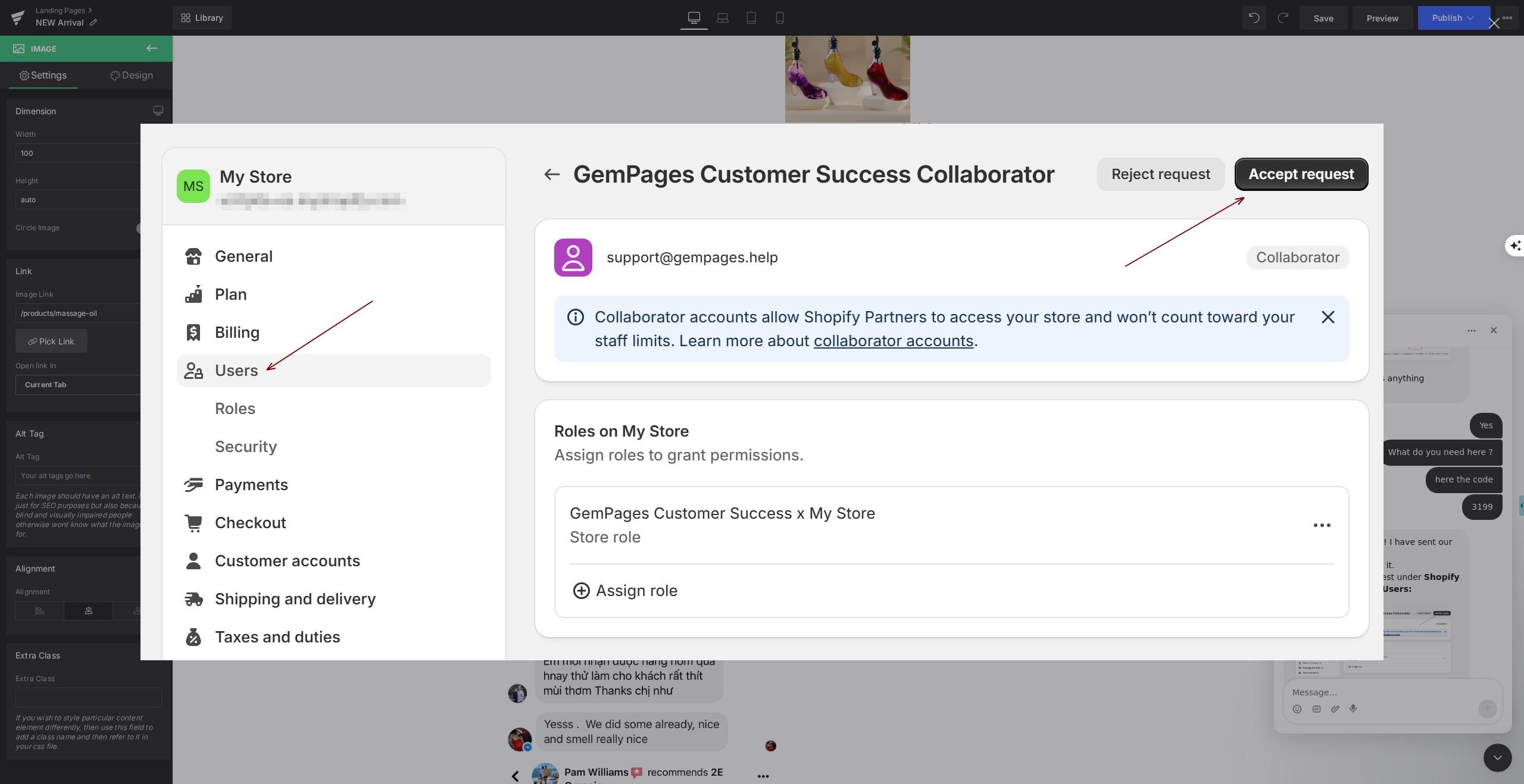
click at [1151, 95] on div "Intercom messenger" at bounding box center [762, 392] width 1524 height 784
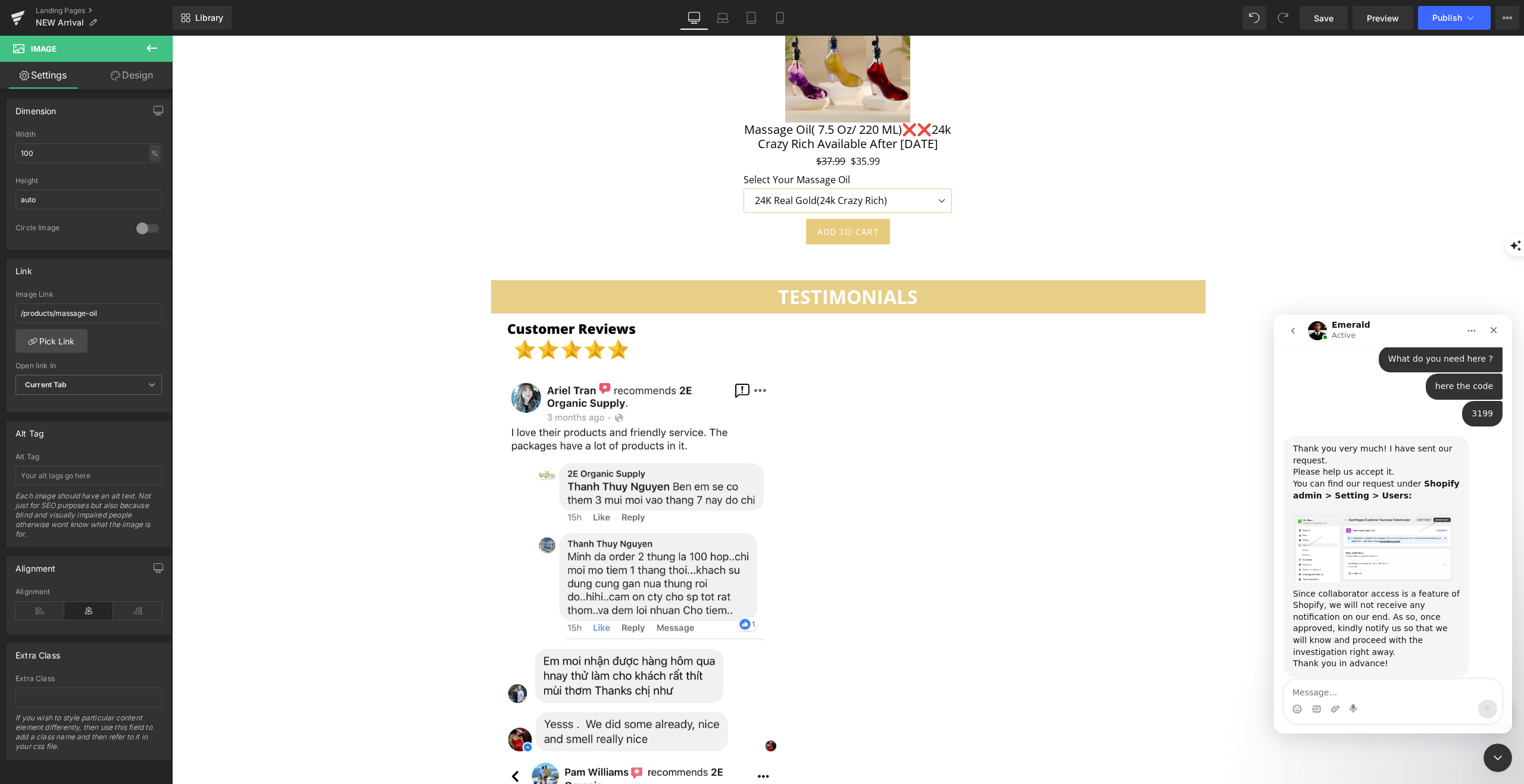
scroll to position [1363, 0]
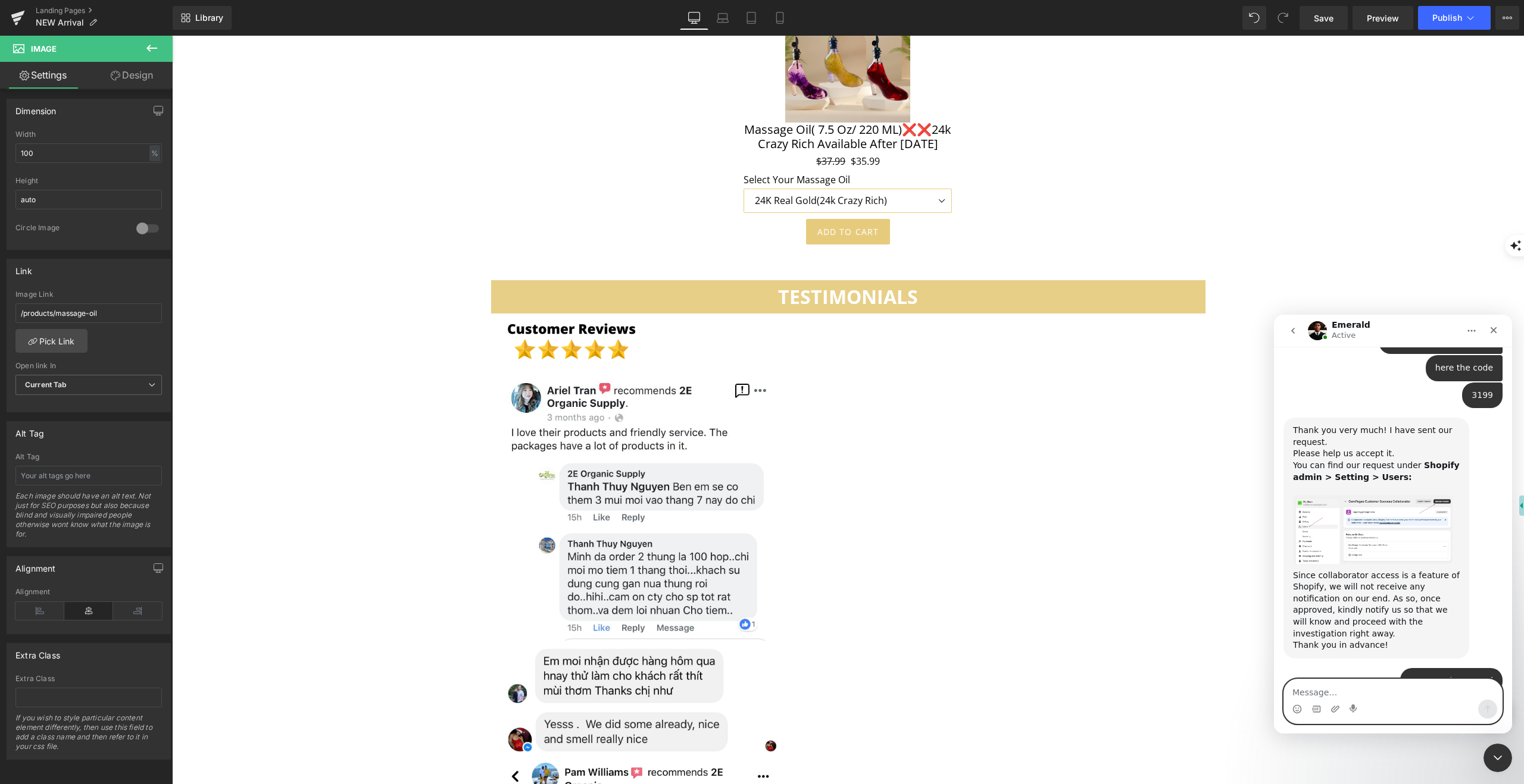
click at [1339, 692] on textarea "Message…" at bounding box center [1394, 690] width 218 height 20
type textarea "Thank you"
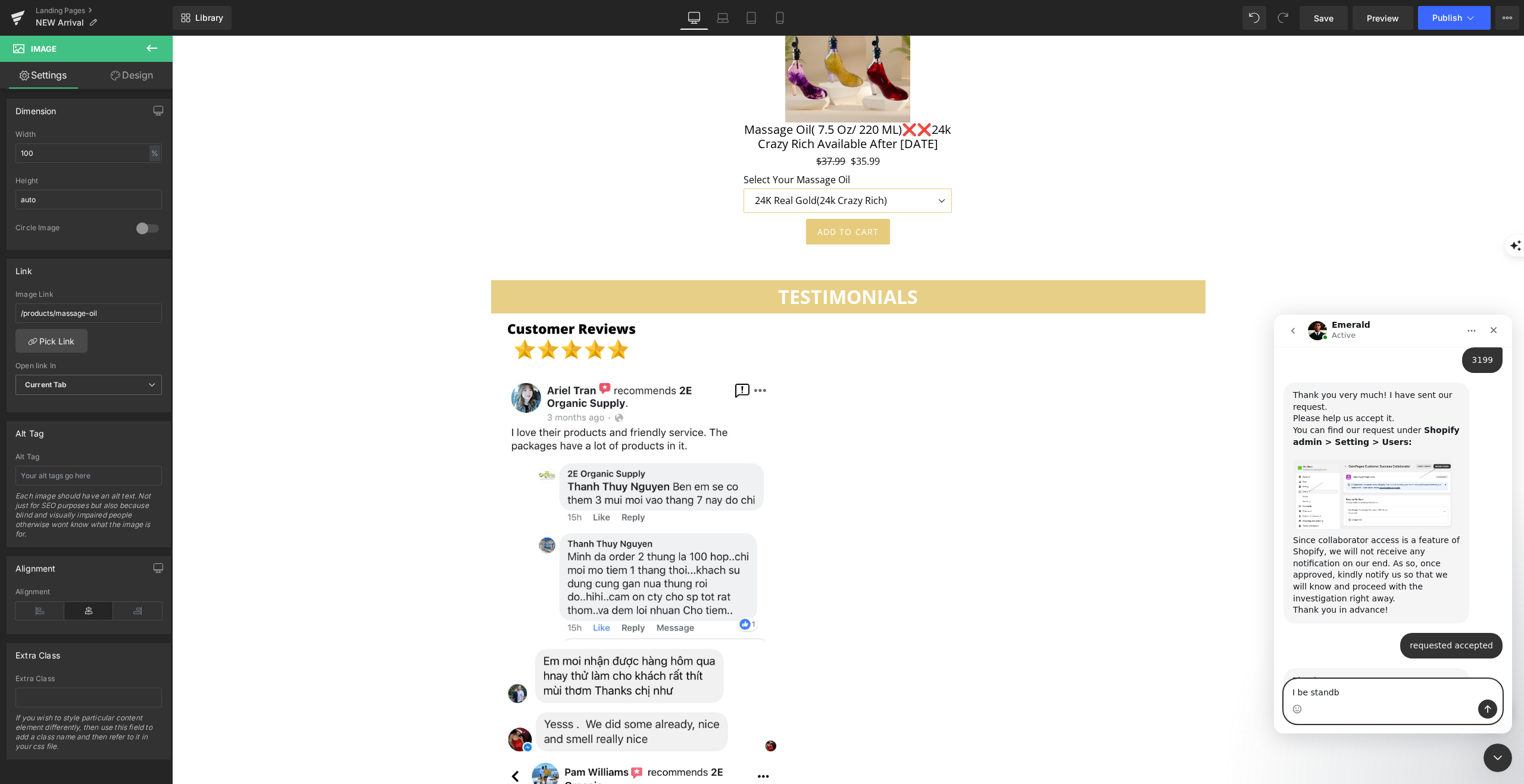
type textarea "I be standby"
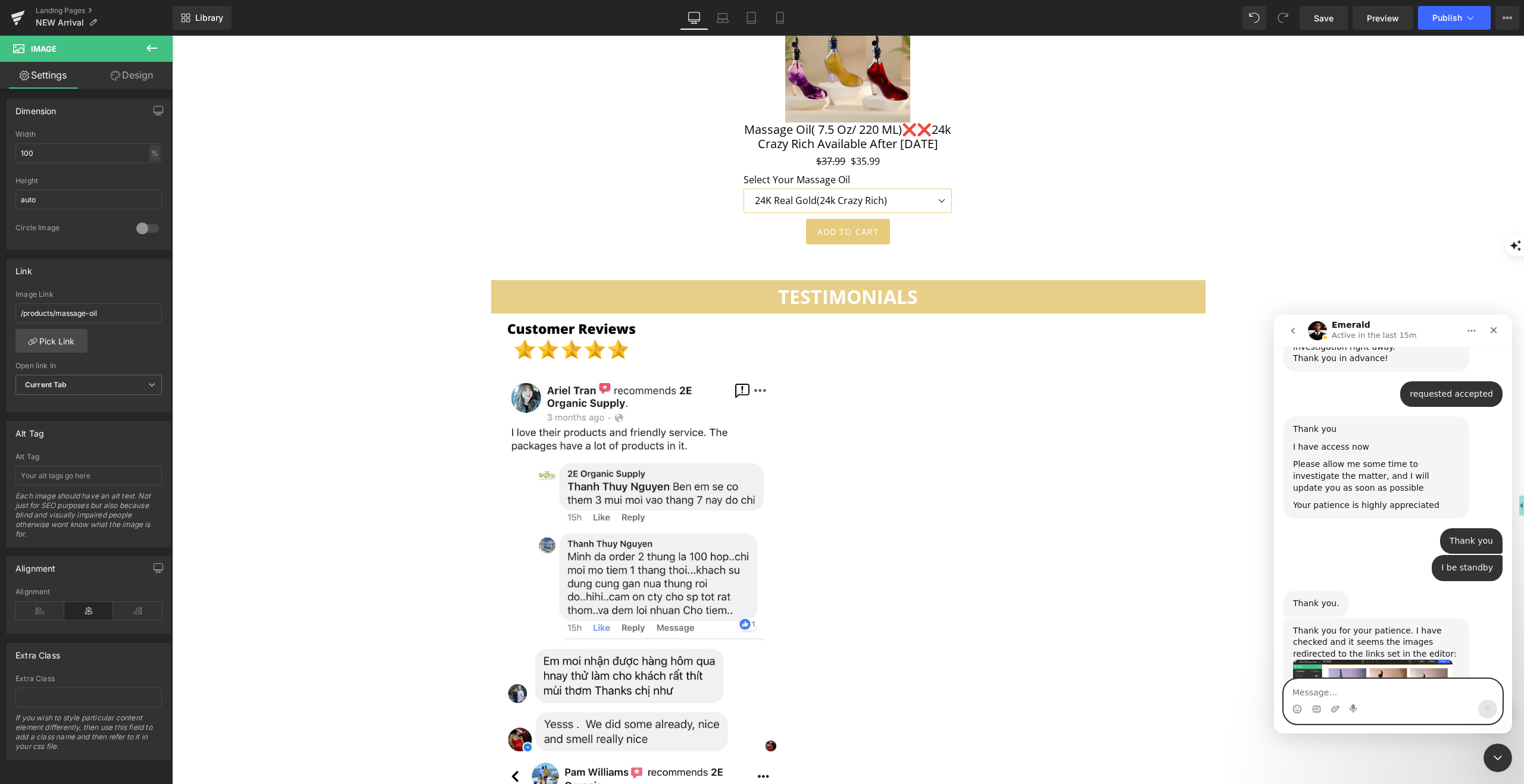
scroll to position [1654, 0]
click at [1396, 753] on link "[URL][DOMAIN_NAME]" at bounding box center [1405, 758] width 93 height 9
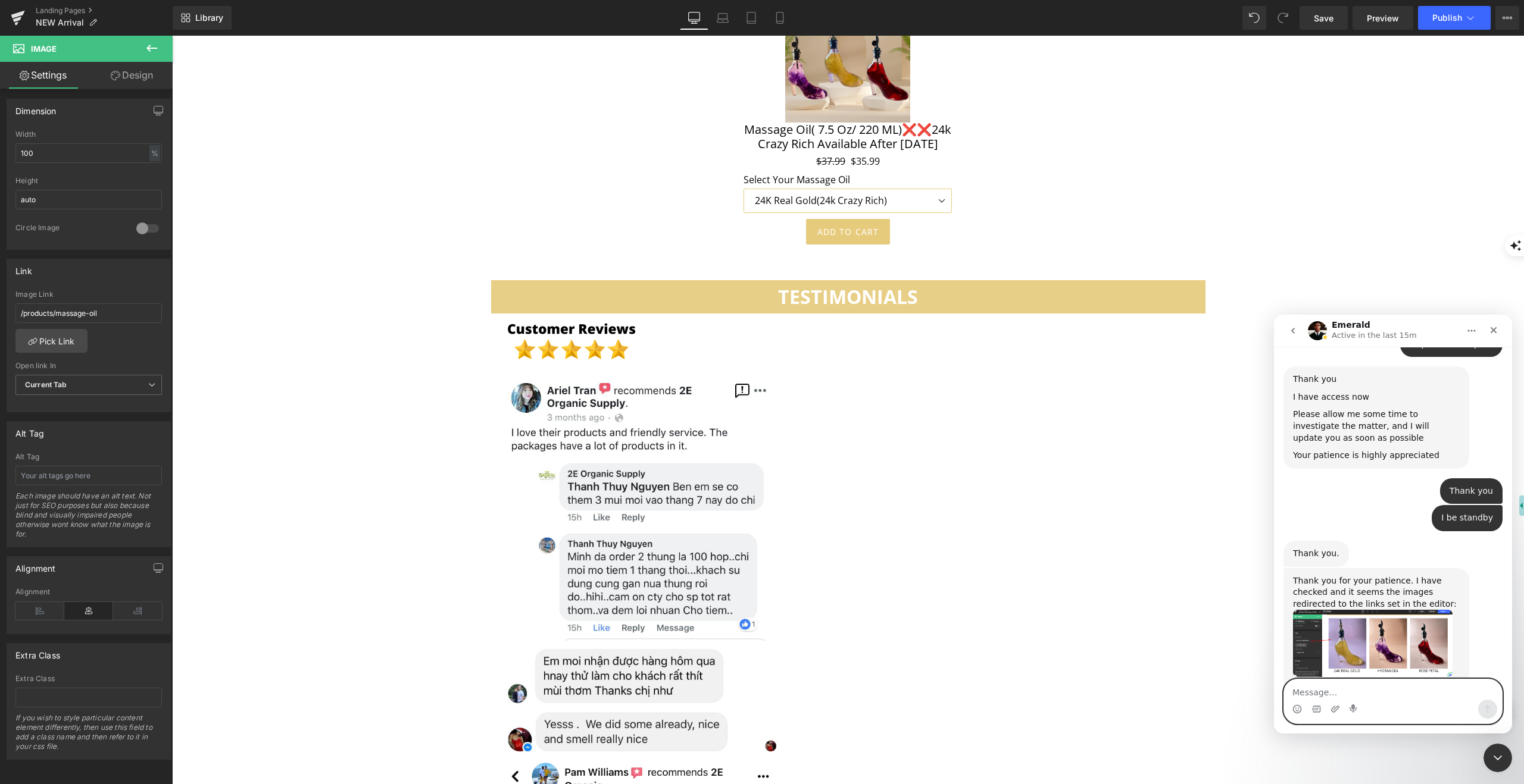
click at [1356, 685] on textarea "Message…" at bounding box center [1394, 690] width 218 height 20
type textarea "Yes it's not taking me to the product page"
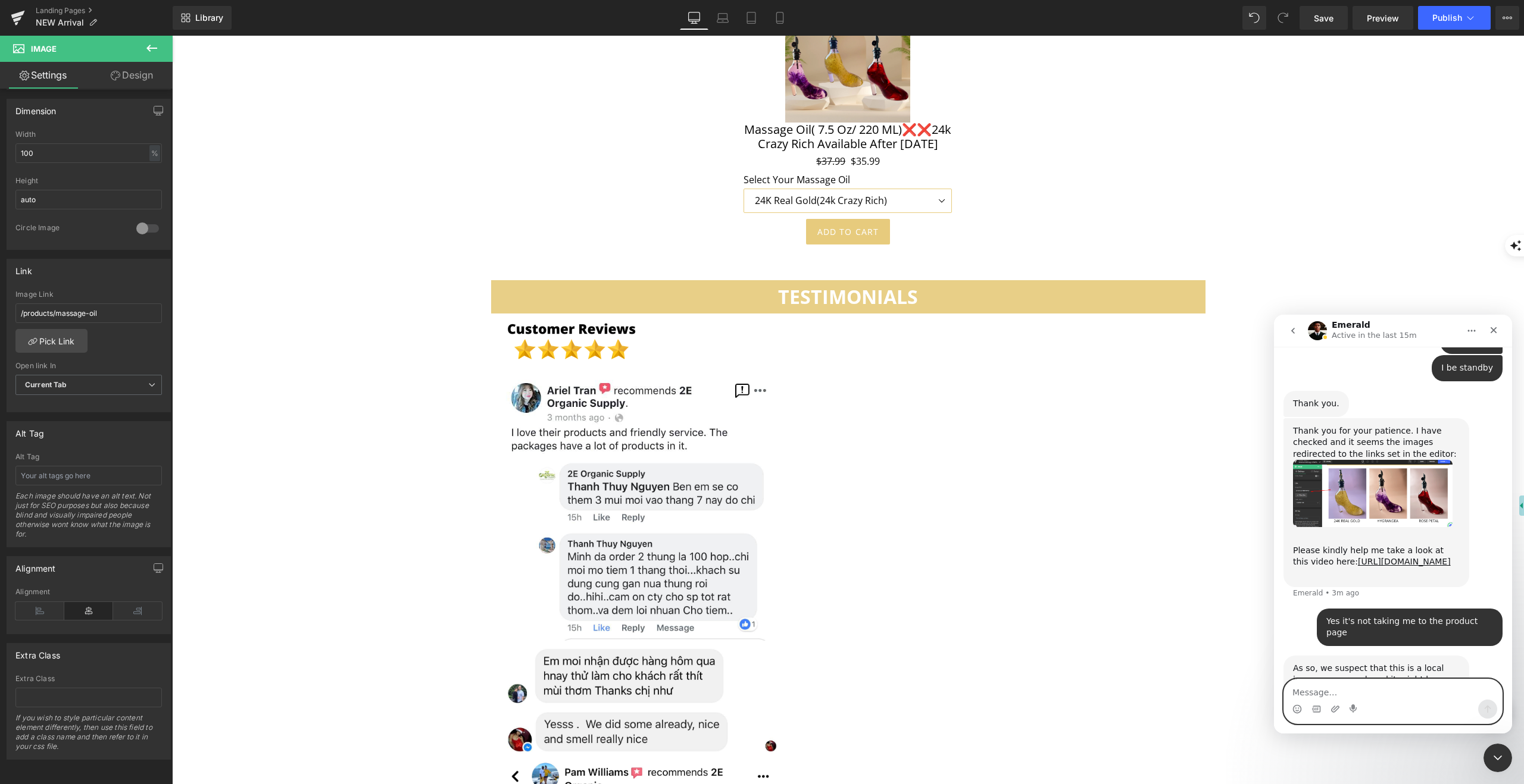
scroll to position [1854, 0]
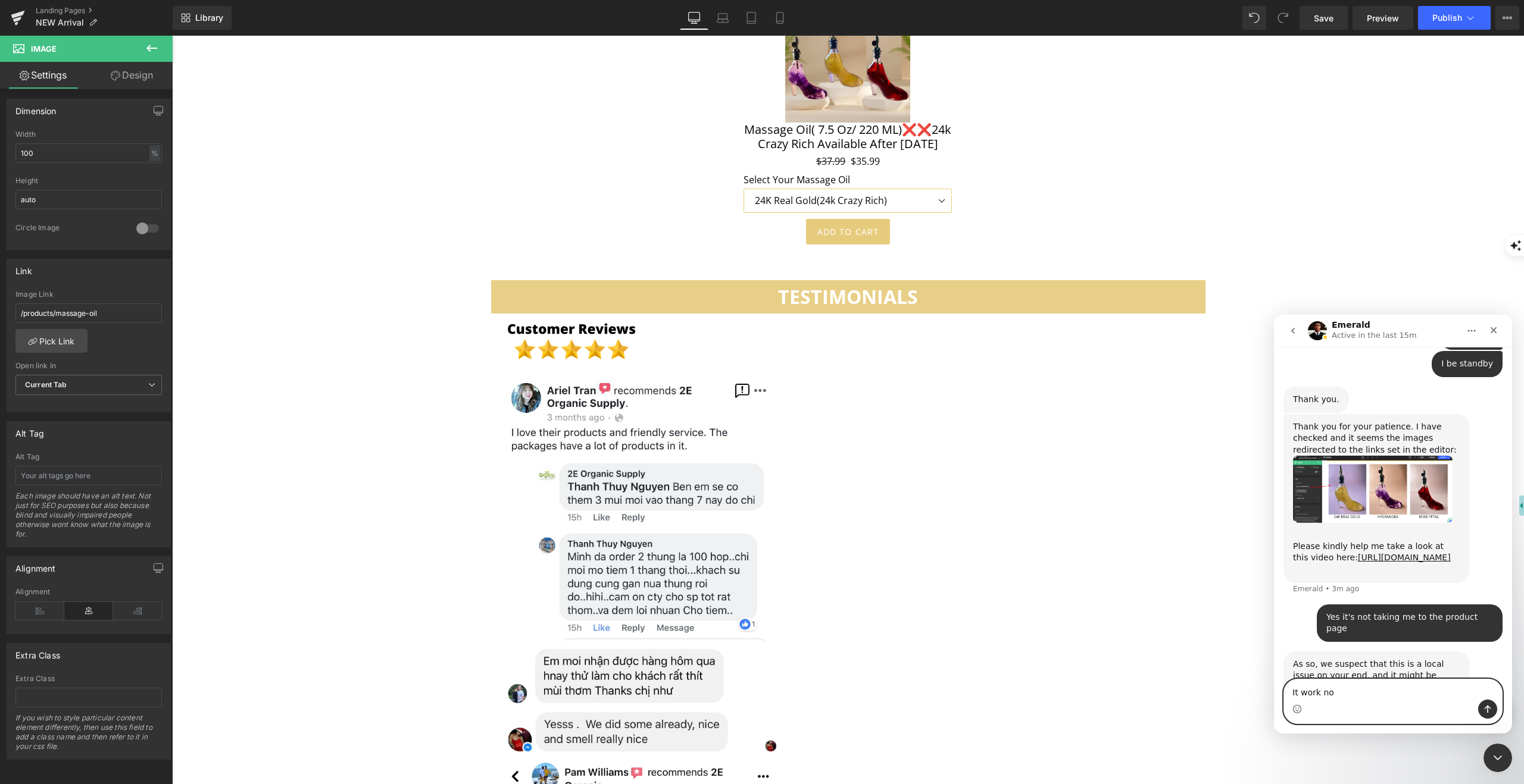
type textarea "It work now"
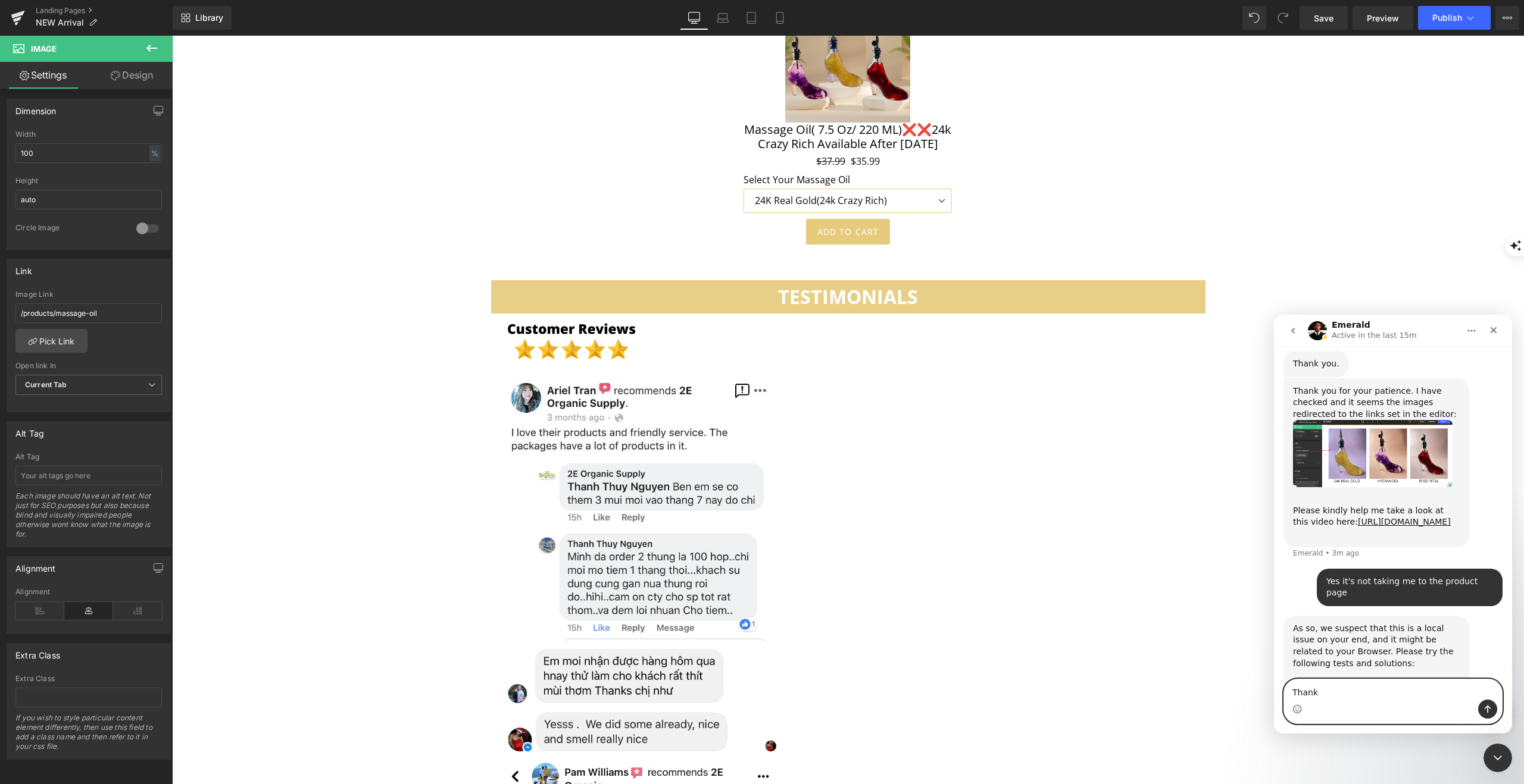
type textarea "Thank s"
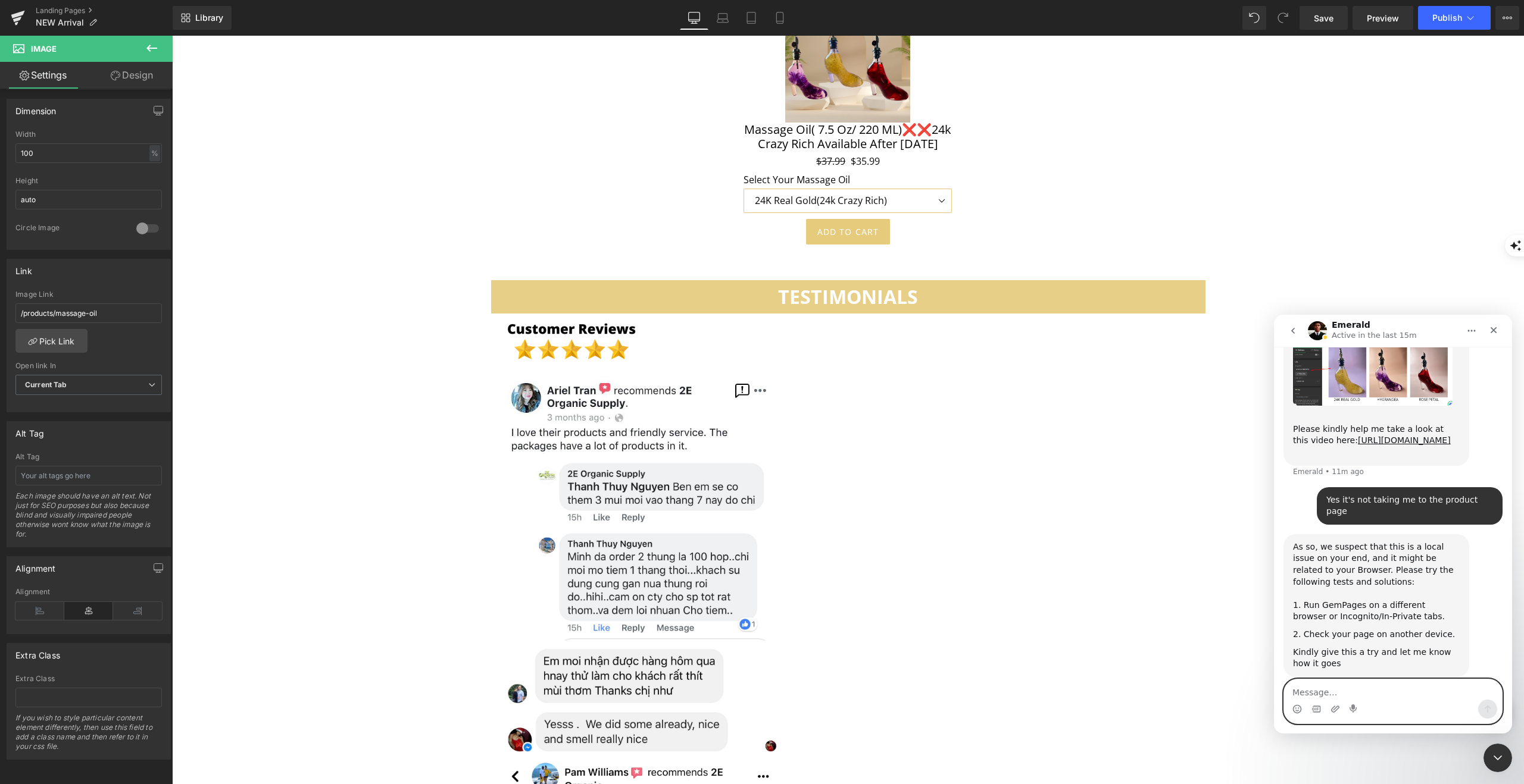
scroll to position [1975, 0]
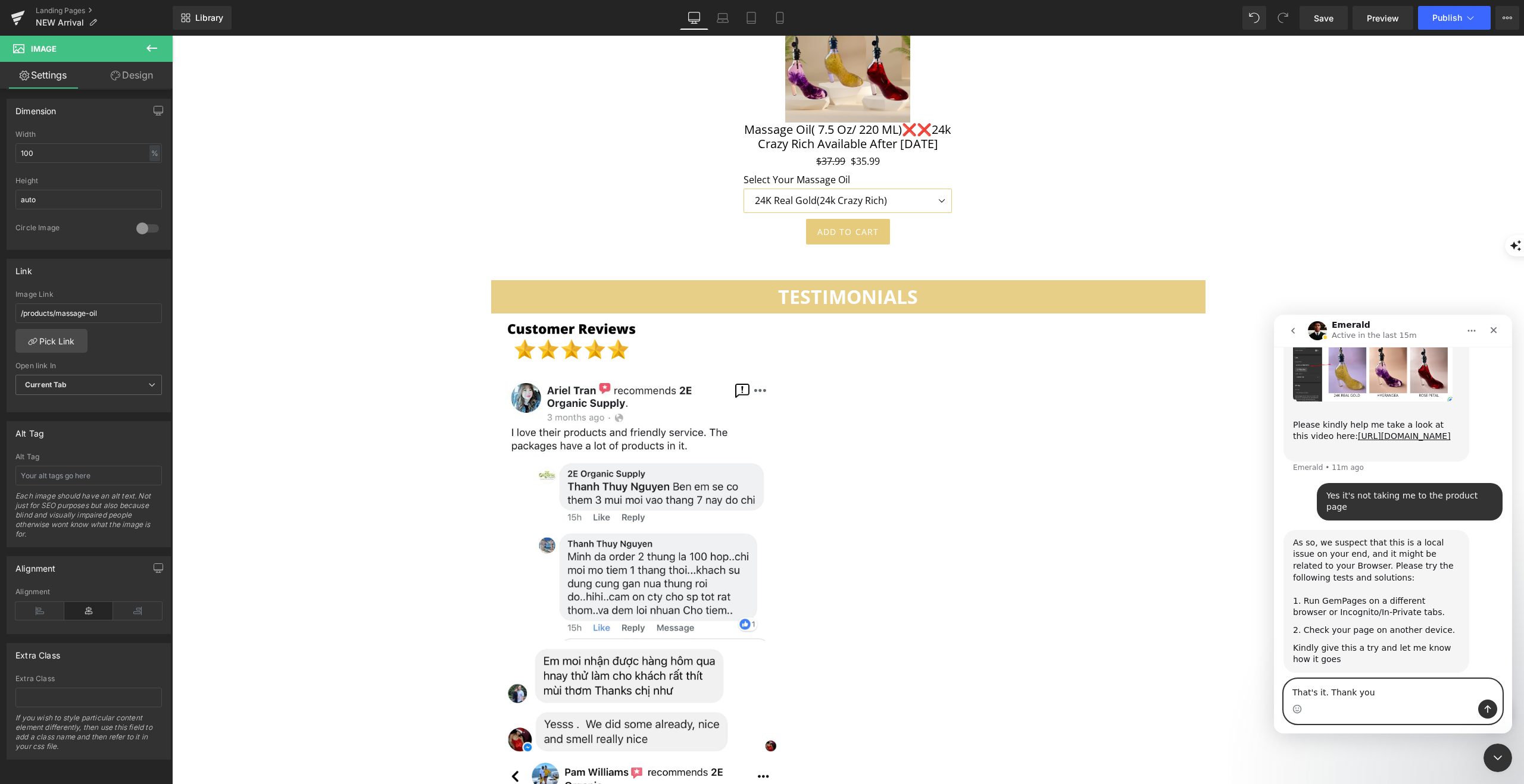
type textarea "That's it. Thank you"
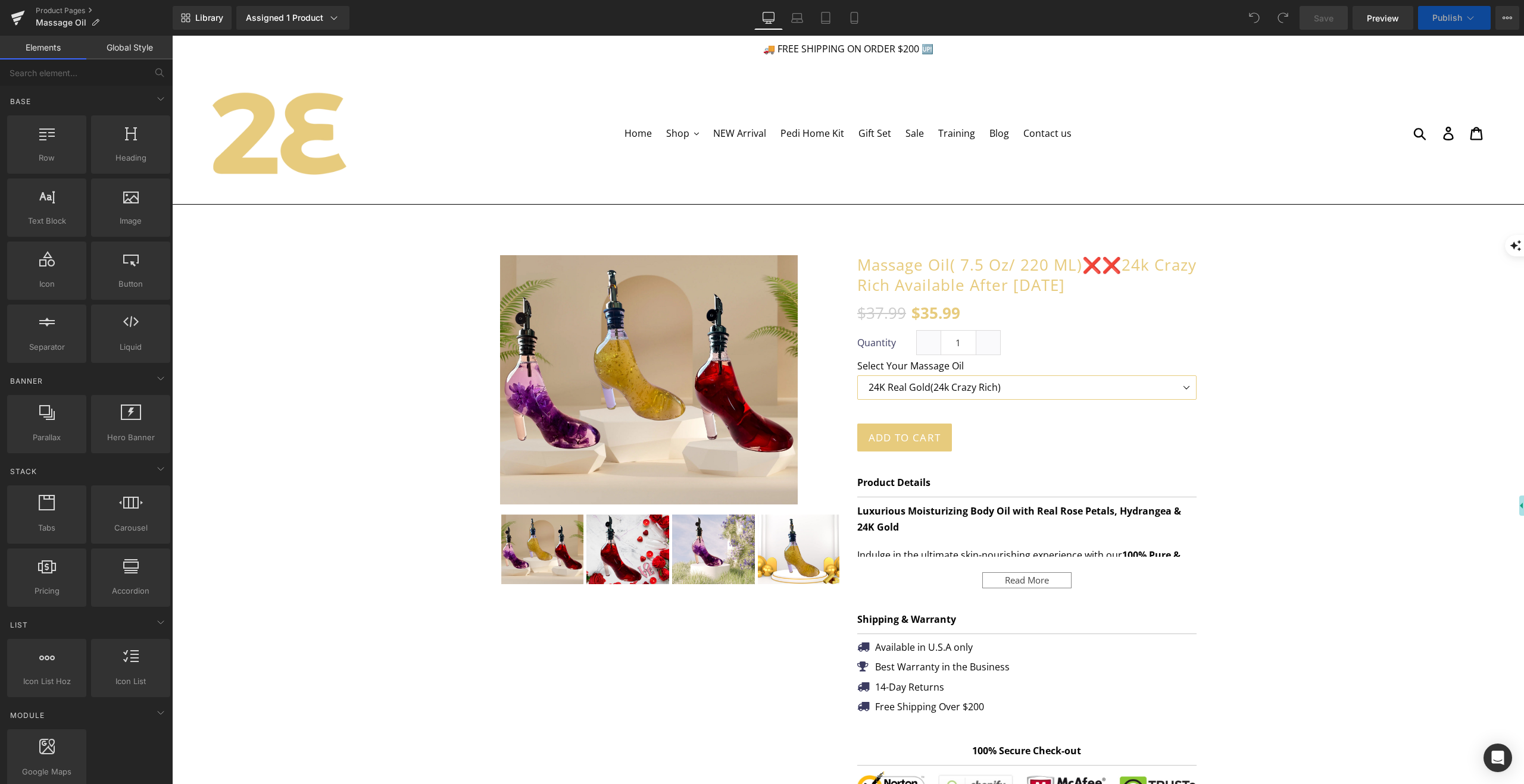
click at [1476, 22] on button "Publish" at bounding box center [1454, 18] width 73 height 24
click at [1509, 18] on icon at bounding box center [1507, 18] width 9 height 9
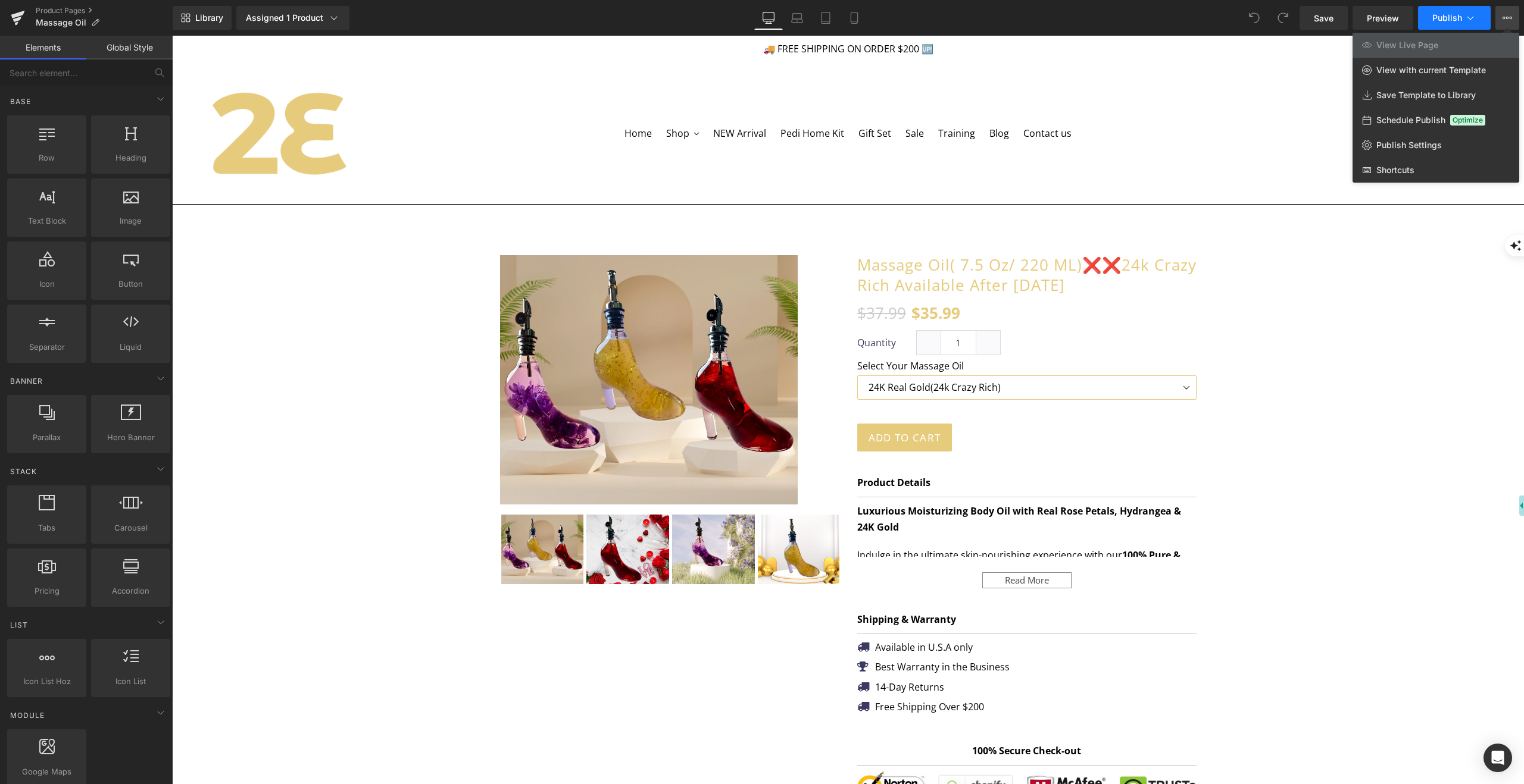
click at [1468, 17] on icon at bounding box center [1470, 18] width 7 height 4
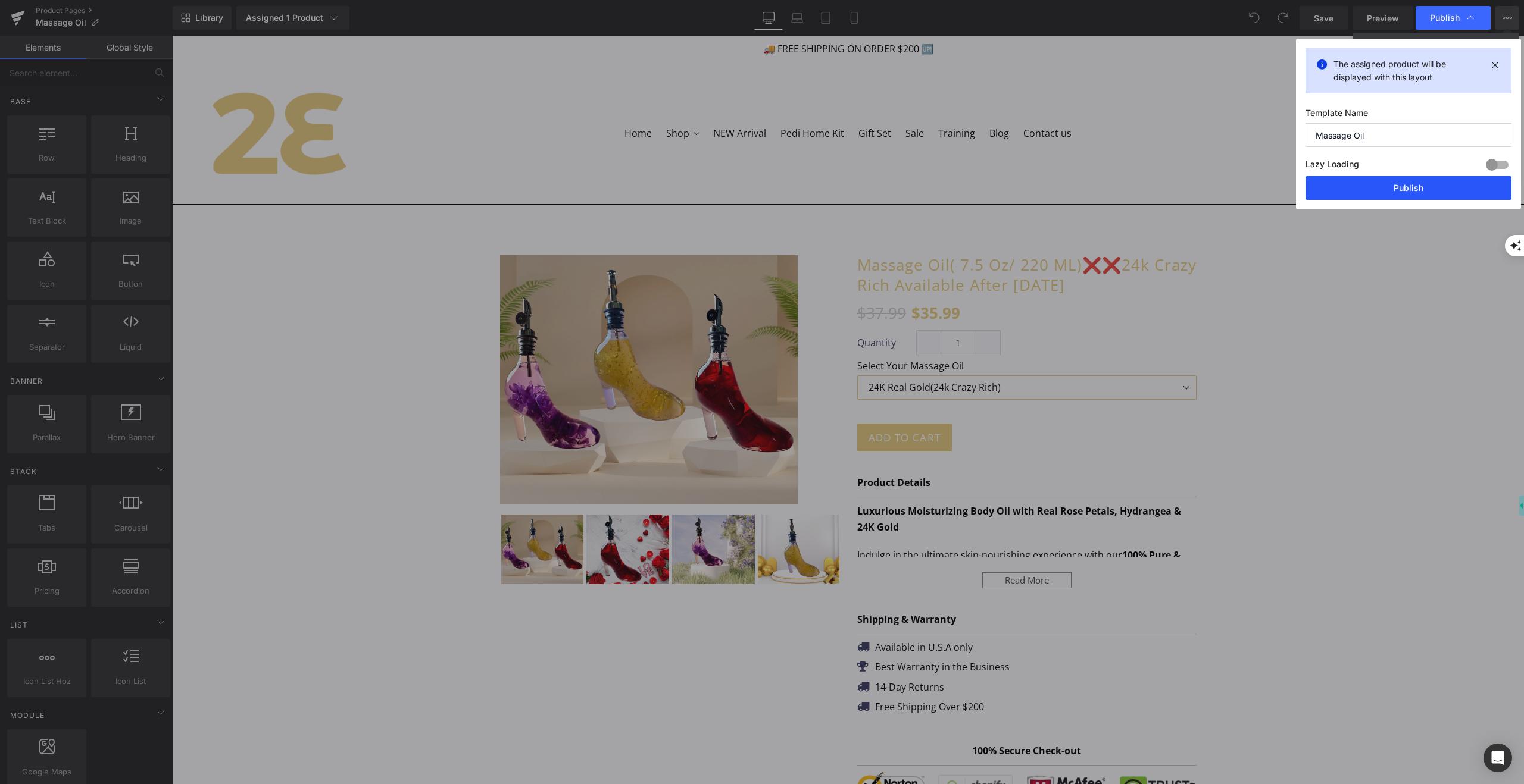
click at [1418, 192] on button "Publish" at bounding box center [1408, 188] width 206 height 24
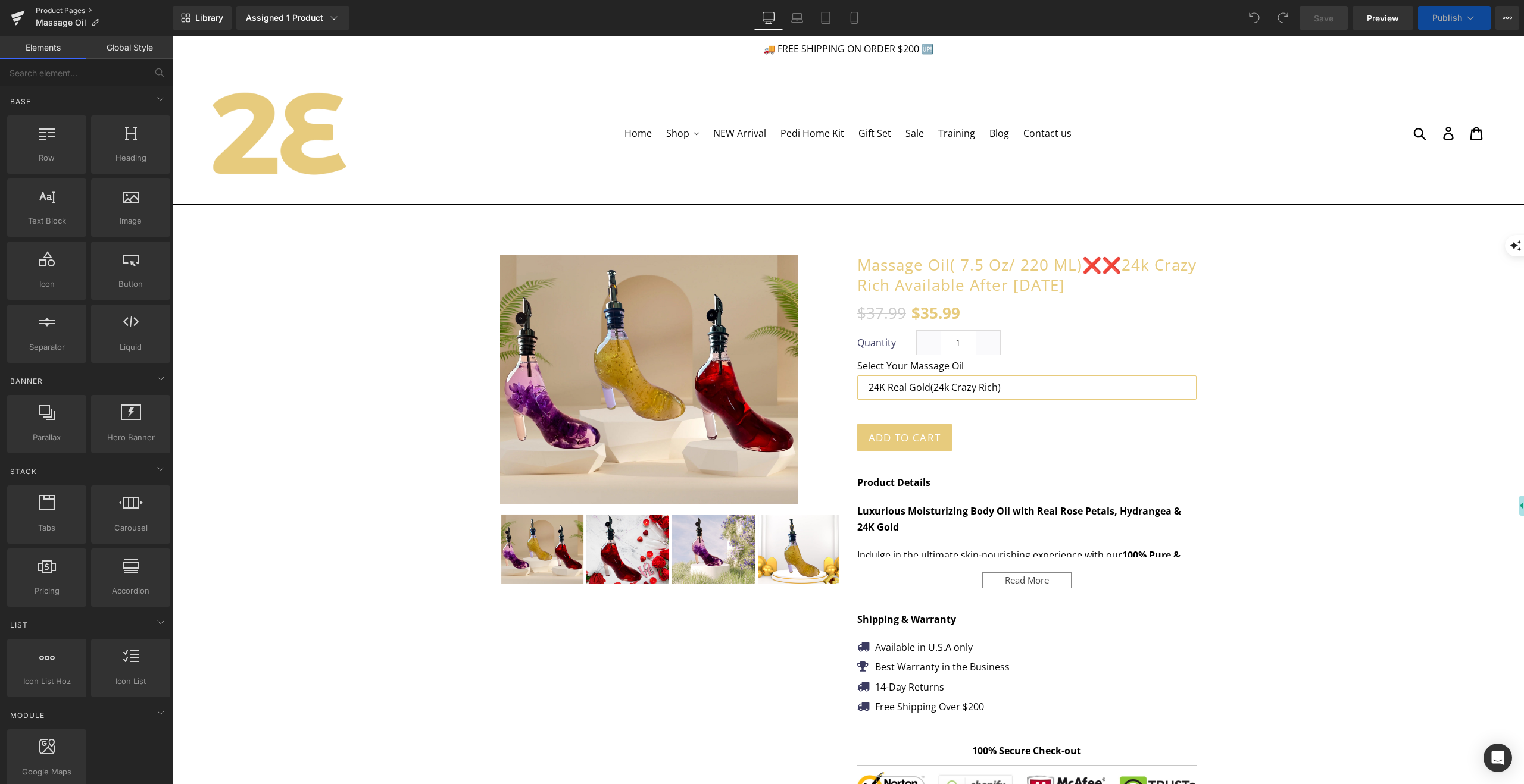
click at [70, 11] on link "Product Pages" at bounding box center [103, 10] width 137 height 9
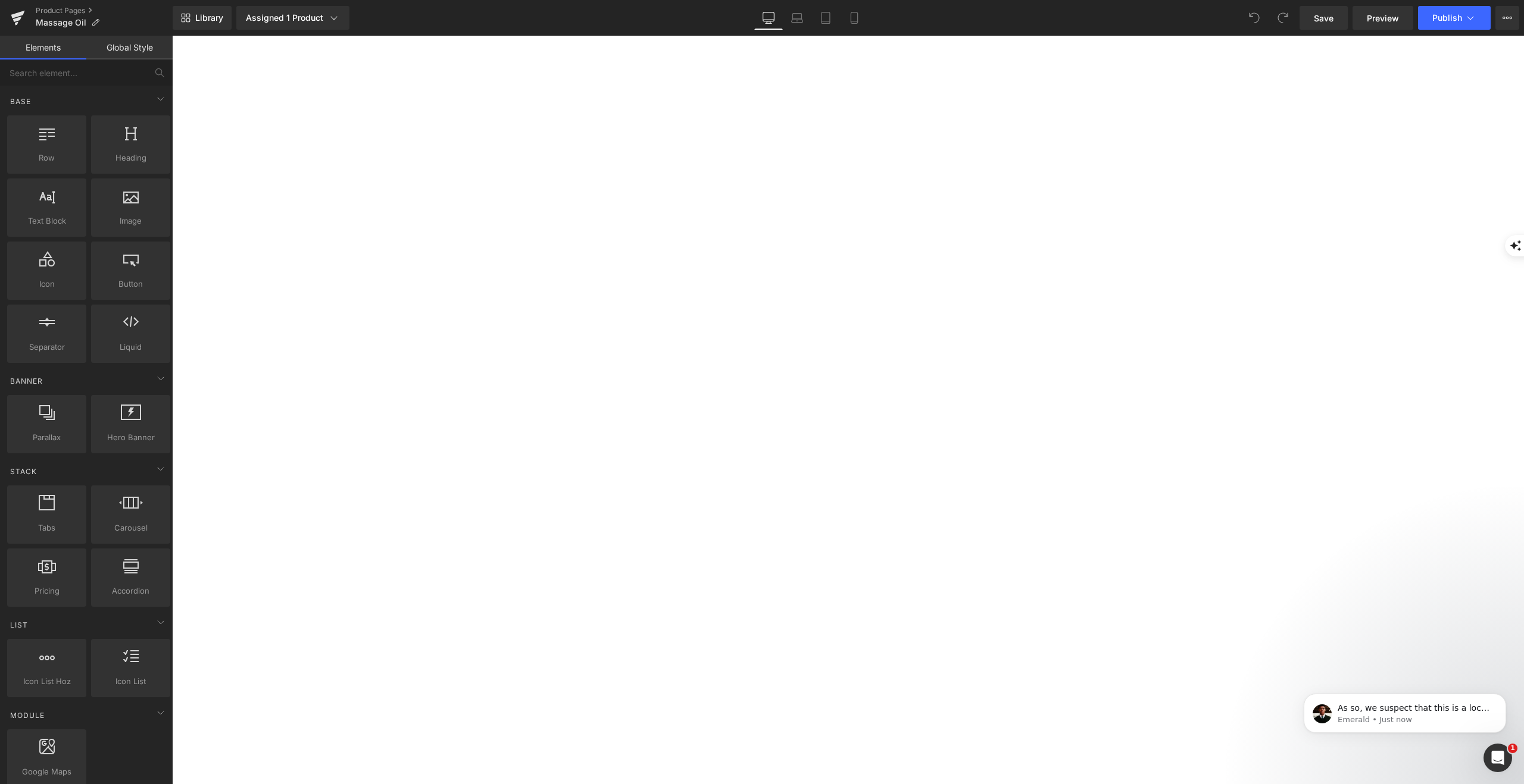
scroll to position [29, 0]
click at [1456, 22] on span "Publish" at bounding box center [1448, 18] width 30 height 9
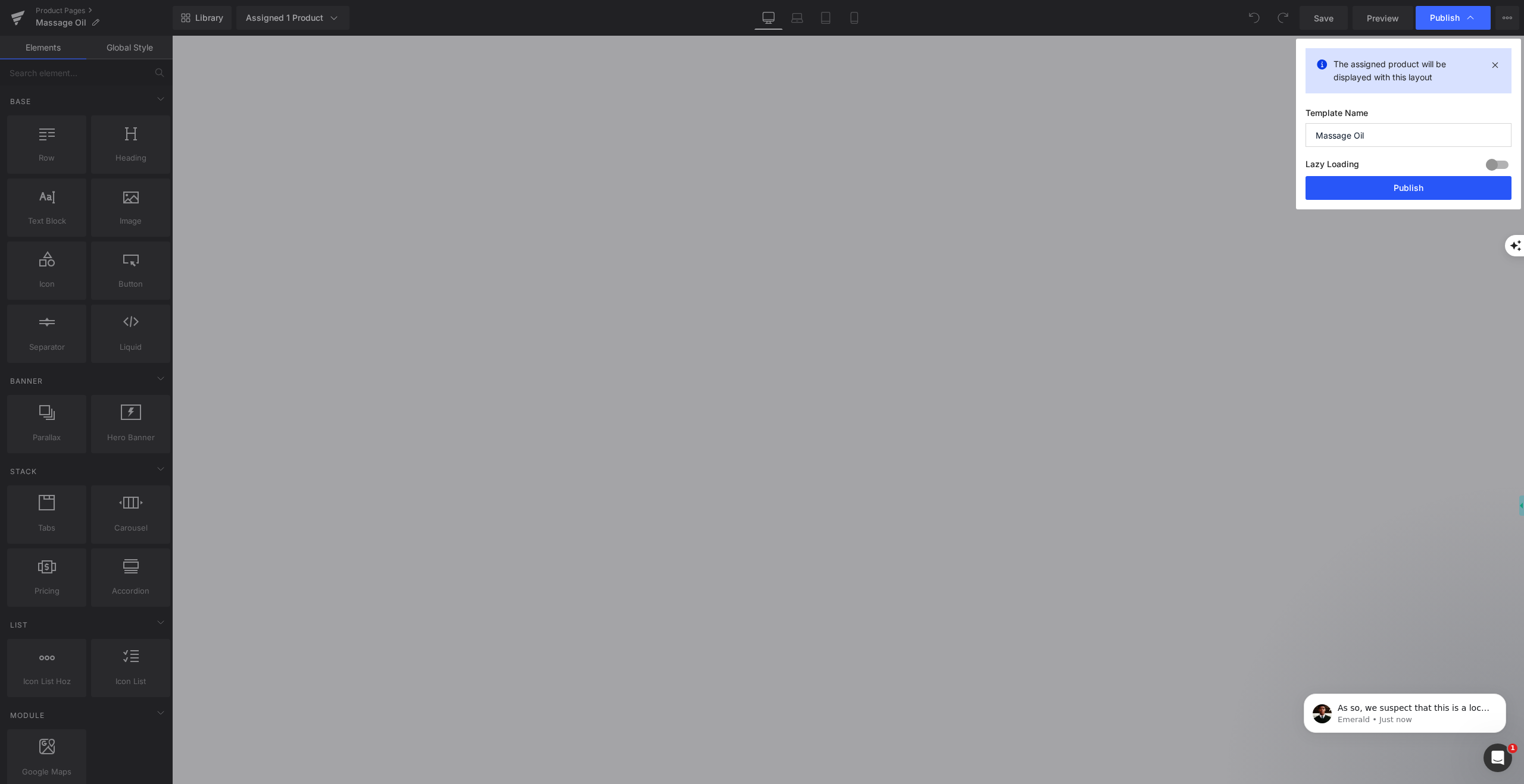
drag, startPoint x: 1259, startPoint y: 142, endPoint x: 1432, endPoint y: 177, distance: 176.5
click at [1432, 177] on button "Publish" at bounding box center [1408, 188] width 206 height 24
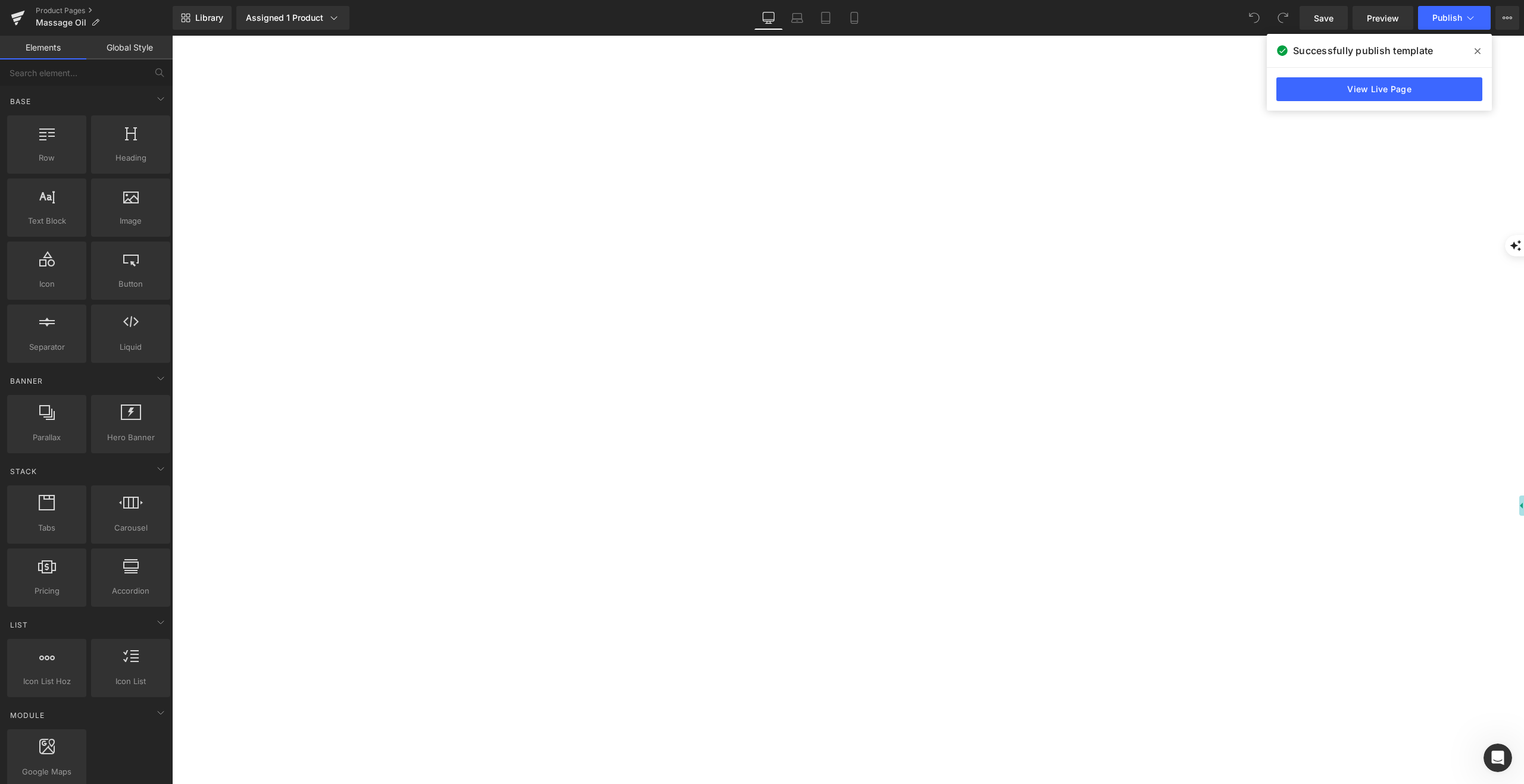
scroll to position [0, 0]
click at [1472, 49] on span at bounding box center [1477, 51] width 19 height 19
